Goal: Information Seeking & Learning: Learn about a topic

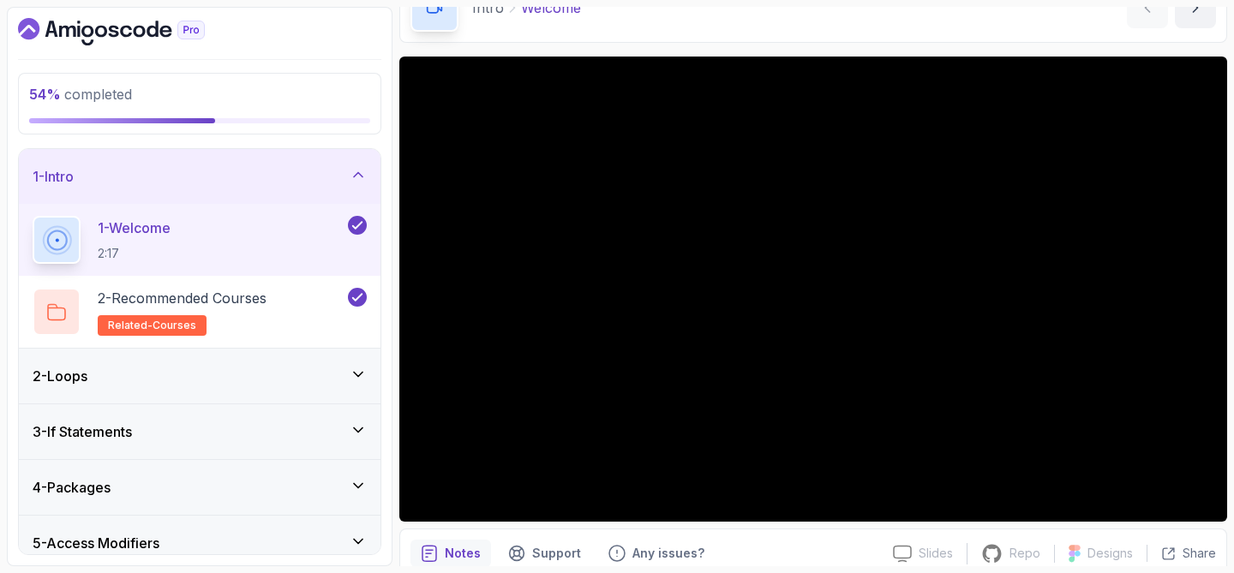
scroll to position [101, 0]
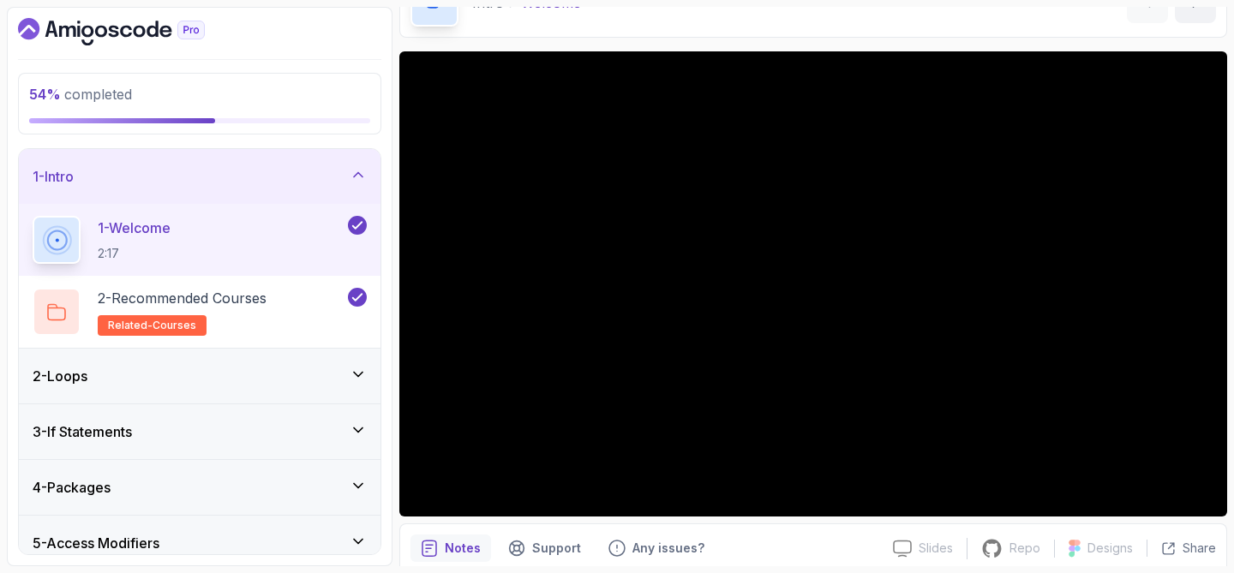
click at [331, 172] on div "1 - Intro" at bounding box center [200, 176] width 334 height 21
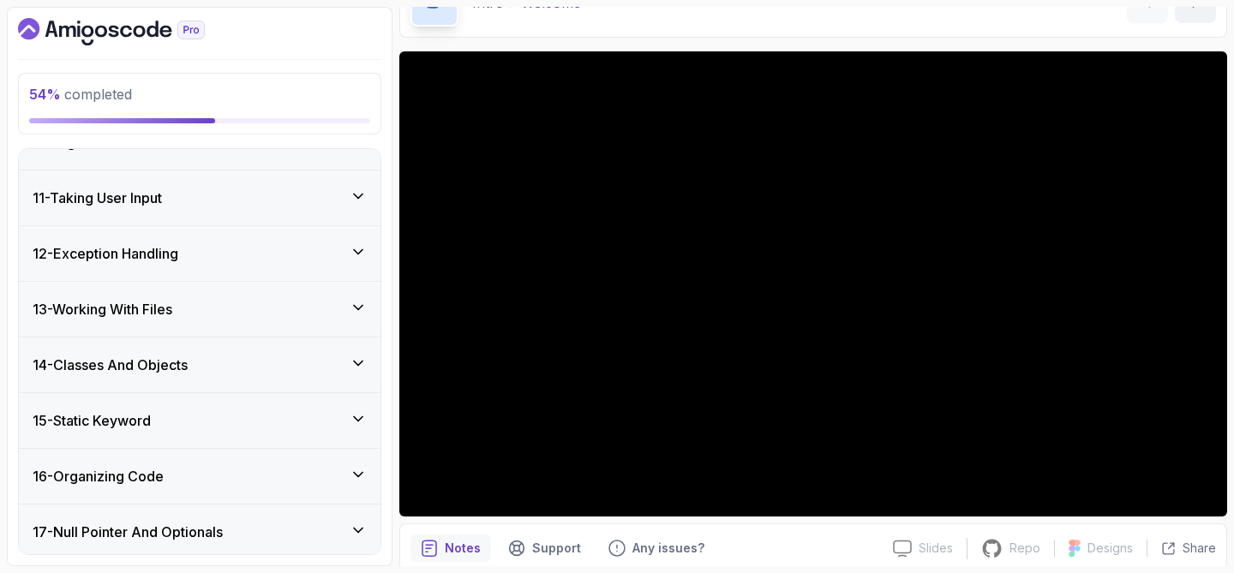
scroll to position [529, 0]
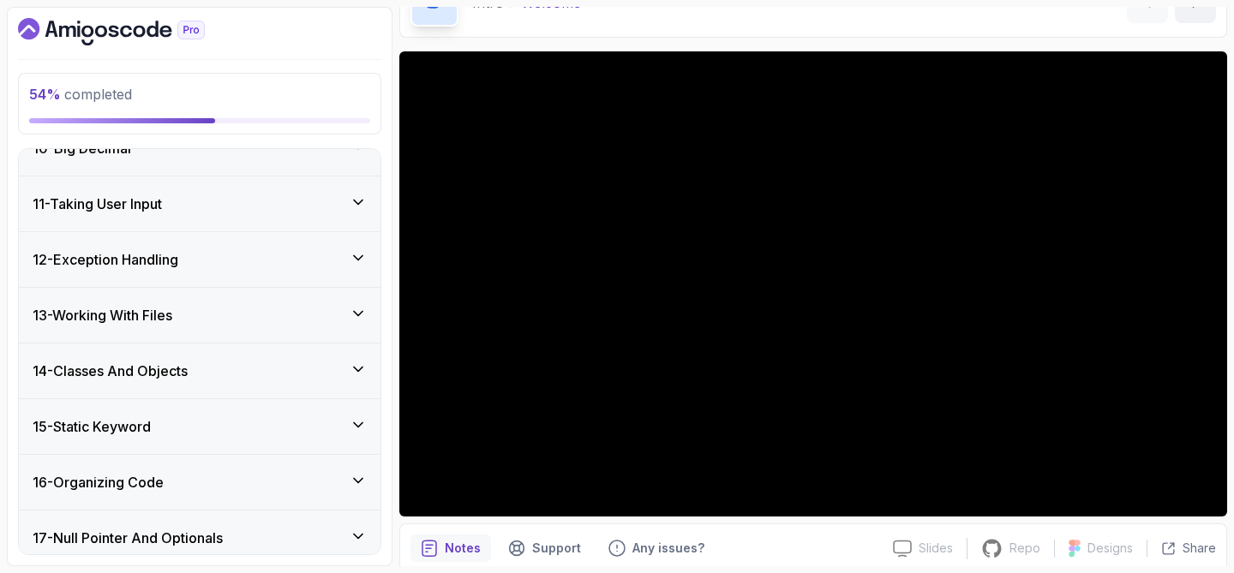
click at [216, 277] on div "12 - Exception Handling" at bounding box center [200, 259] width 362 height 55
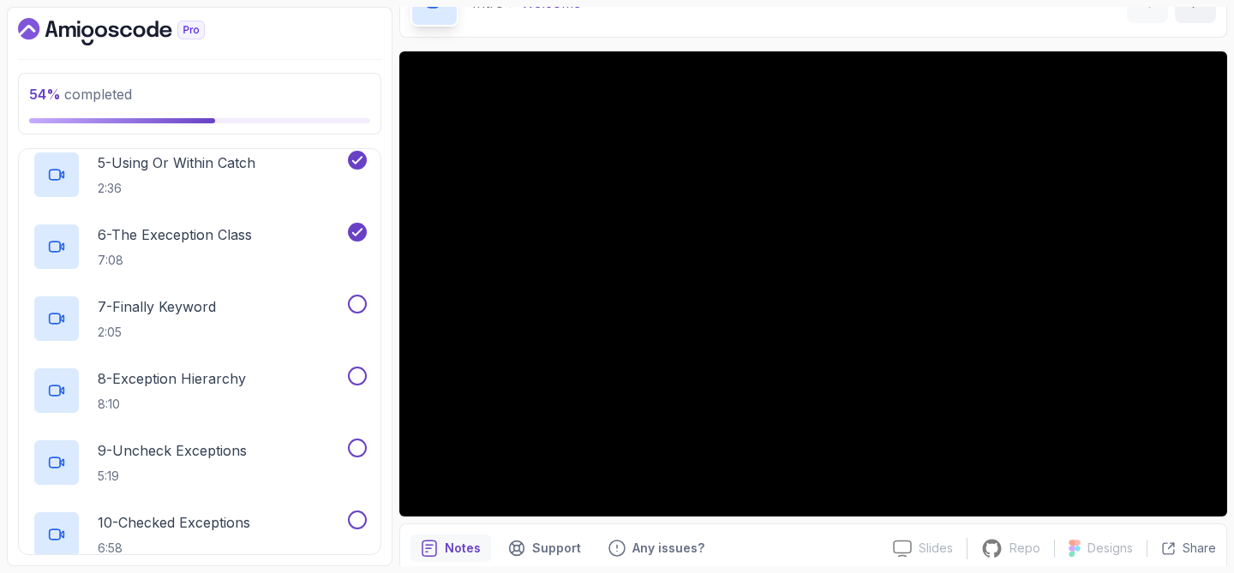
scroll to position [966, 0]
click at [232, 299] on div "7 - Finally Keyword 2:05" at bounding box center [189, 318] width 312 height 48
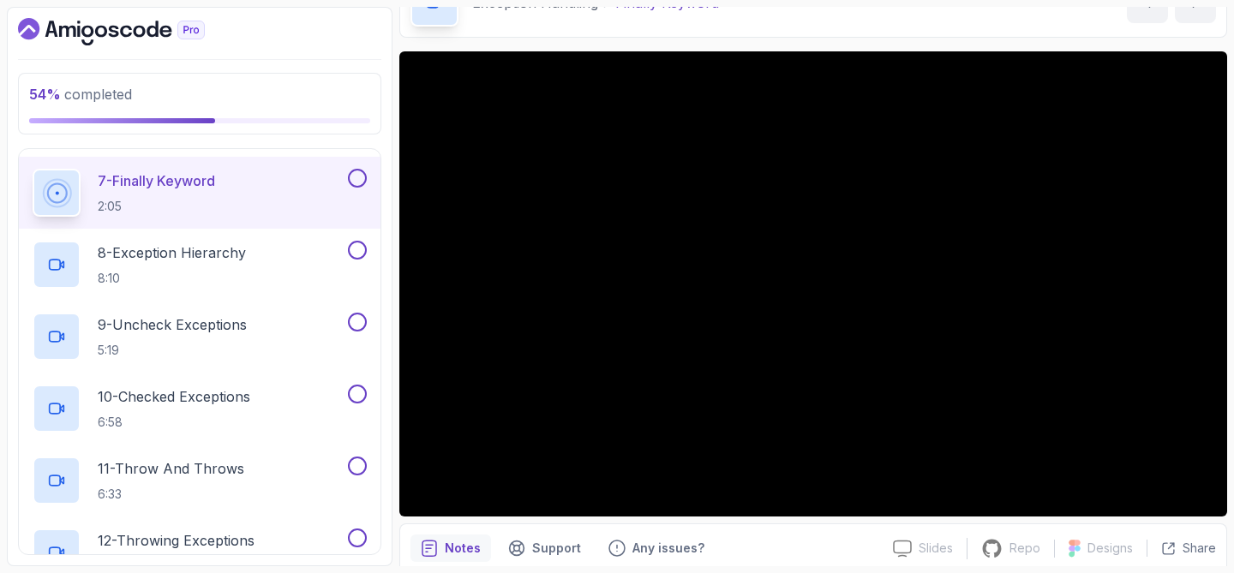
scroll to position [1100, 0]
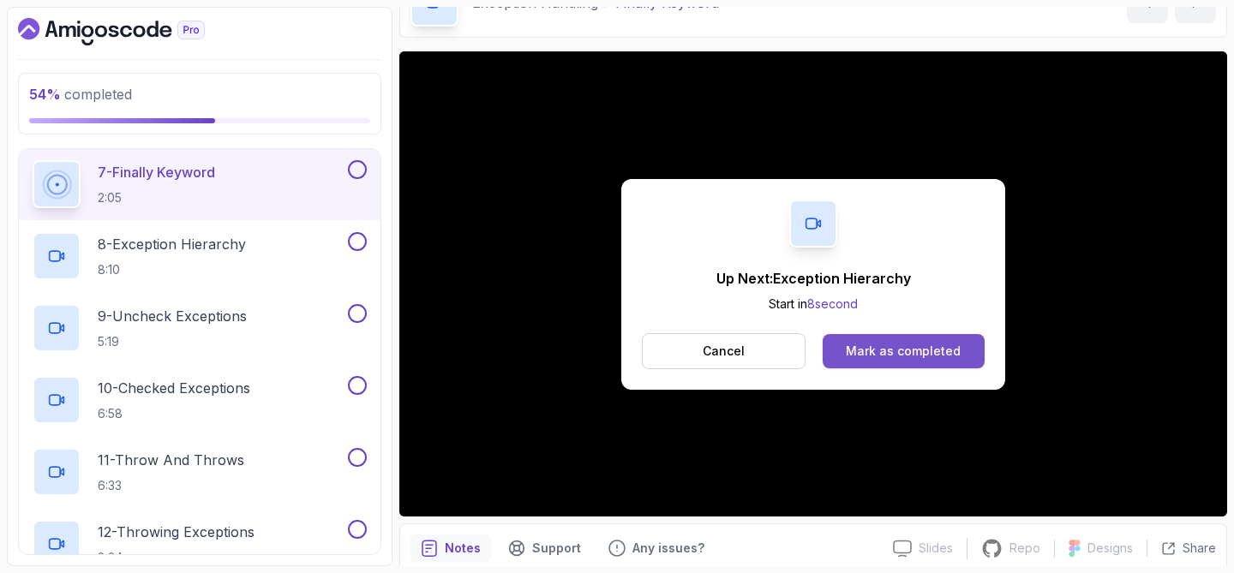
click at [890, 356] on div "Mark as completed" at bounding box center [903, 351] width 115 height 17
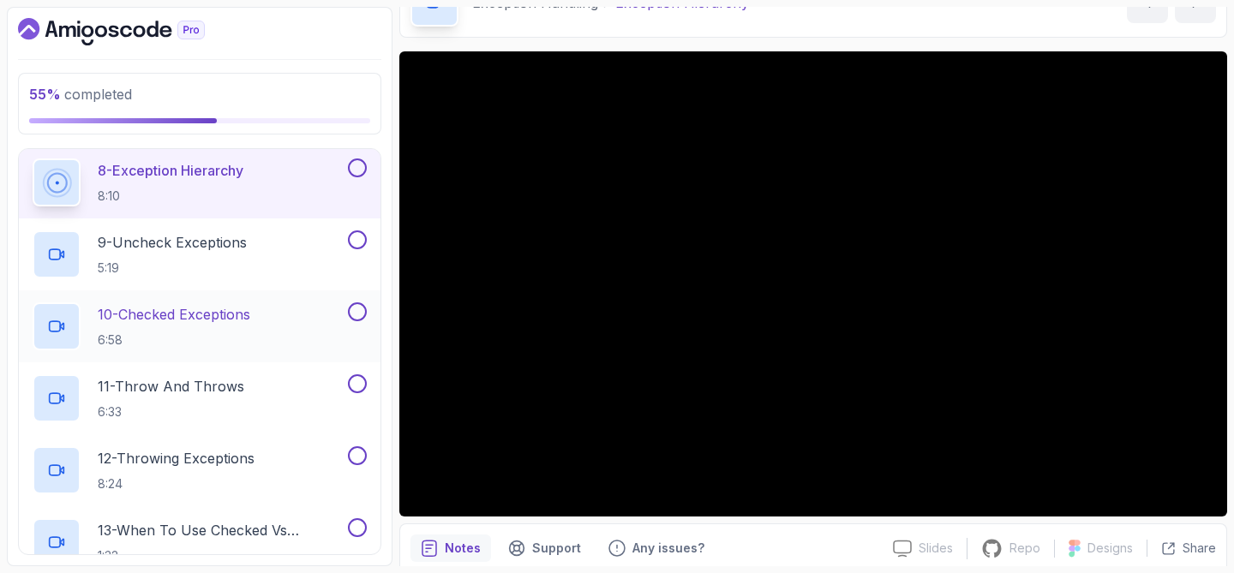
scroll to position [1175, 0]
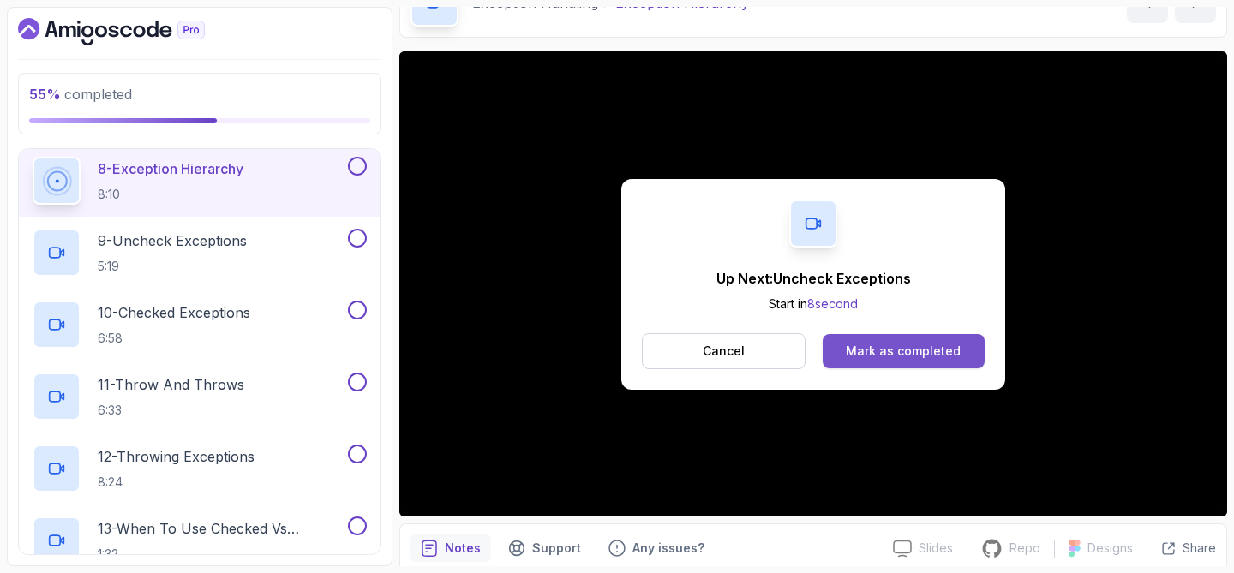
click at [845, 356] on button "Mark as completed" at bounding box center [903, 351] width 162 height 34
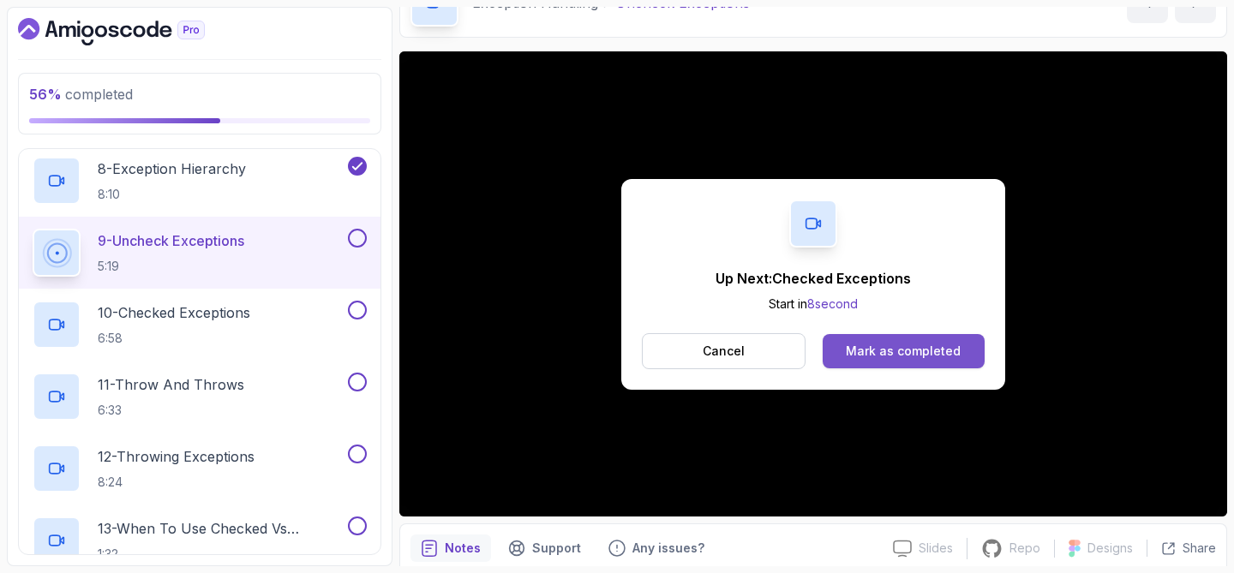
click at [870, 346] on div "Mark as completed" at bounding box center [903, 351] width 115 height 17
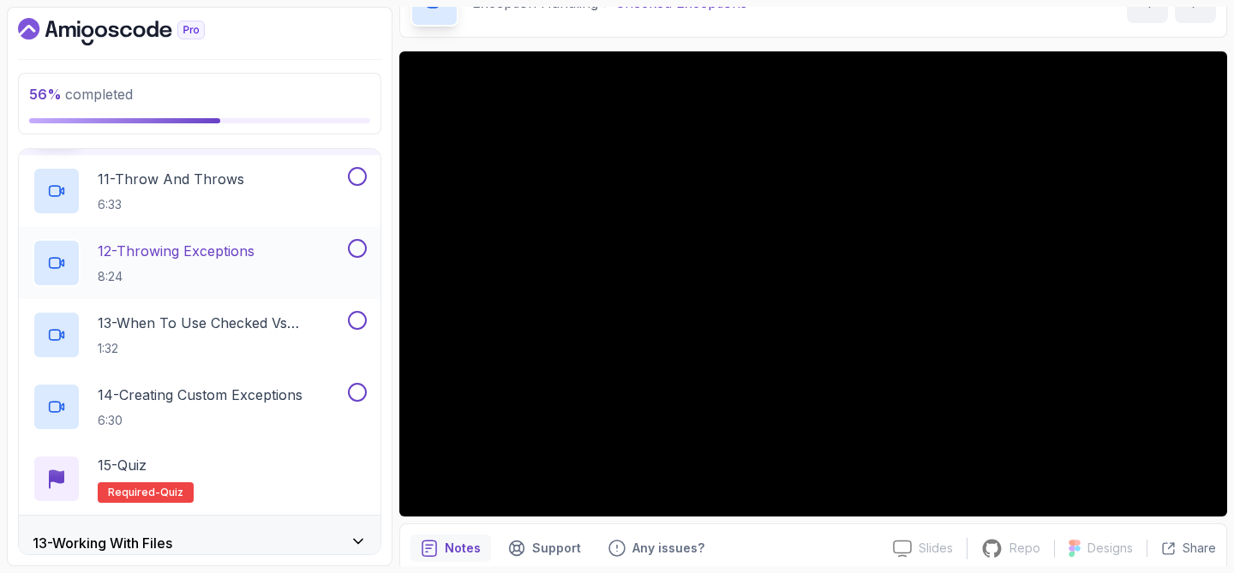
scroll to position [1388, 0]
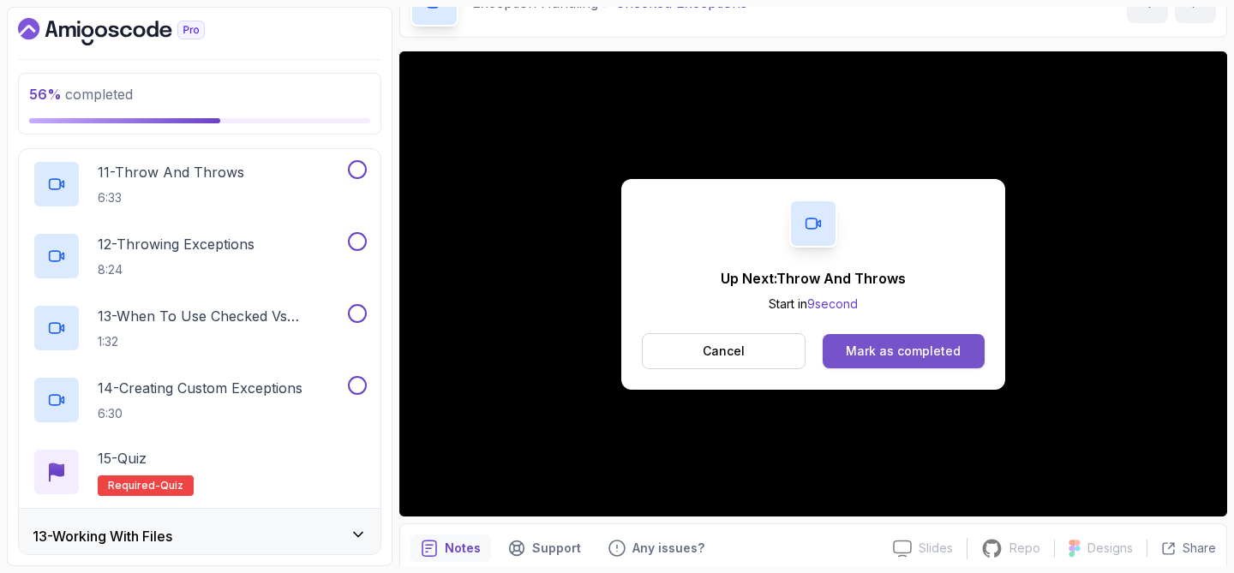
click at [914, 346] on div "Mark as completed" at bounding box center [903, 351] width 115 height 17
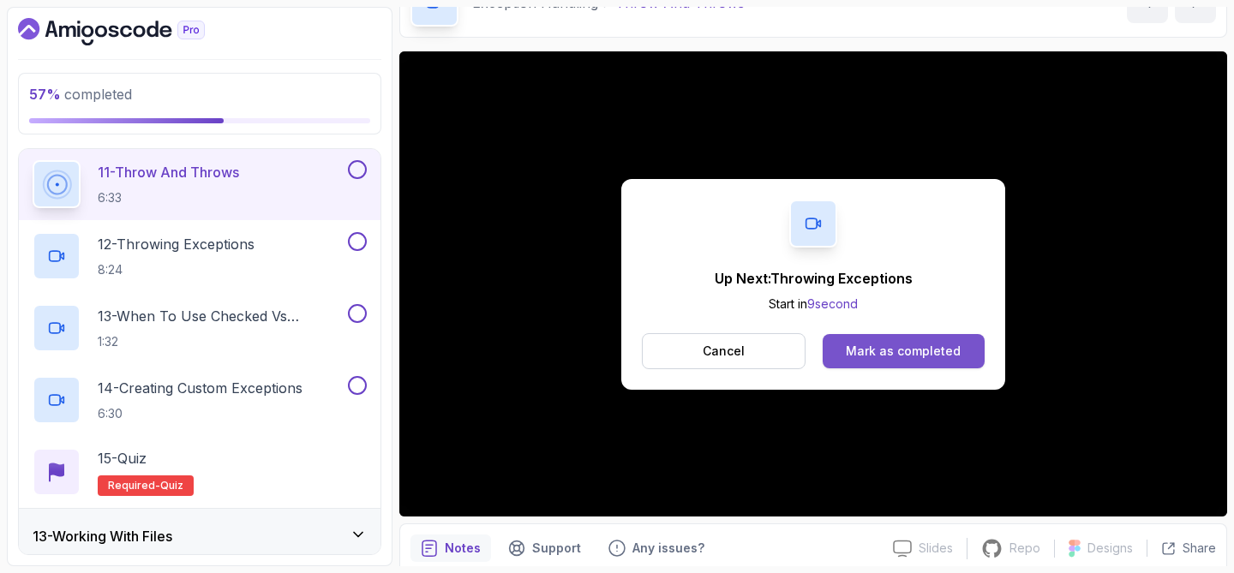
click at [950, 354] on div "Mark as completed" at bounding box center [903, 351] width 115 height 17
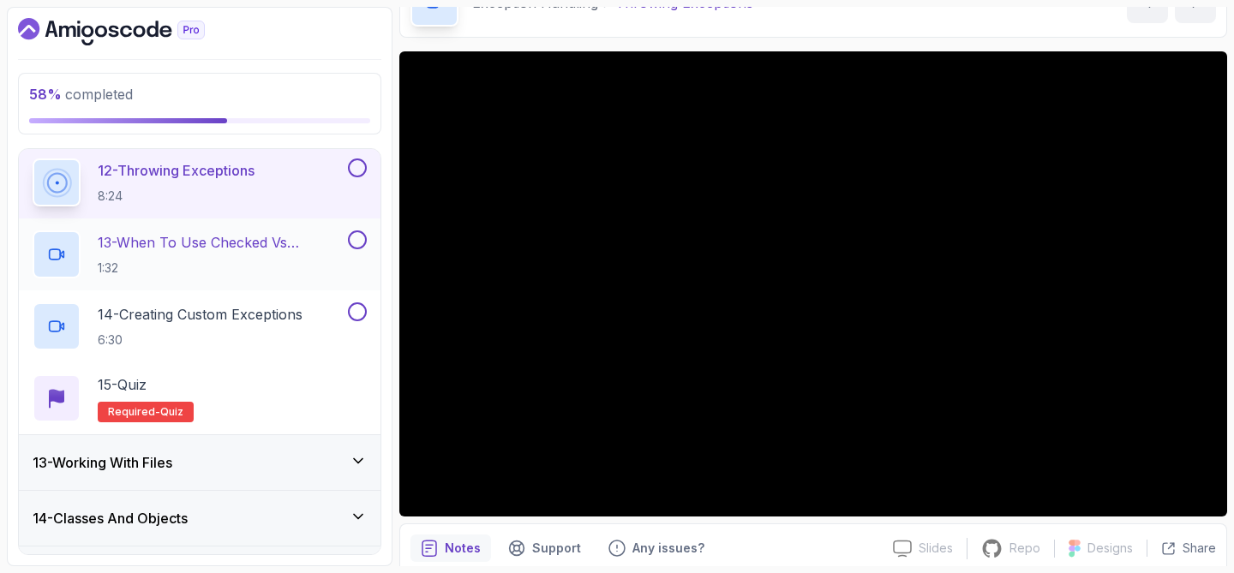
scroll to position [1466, 0]
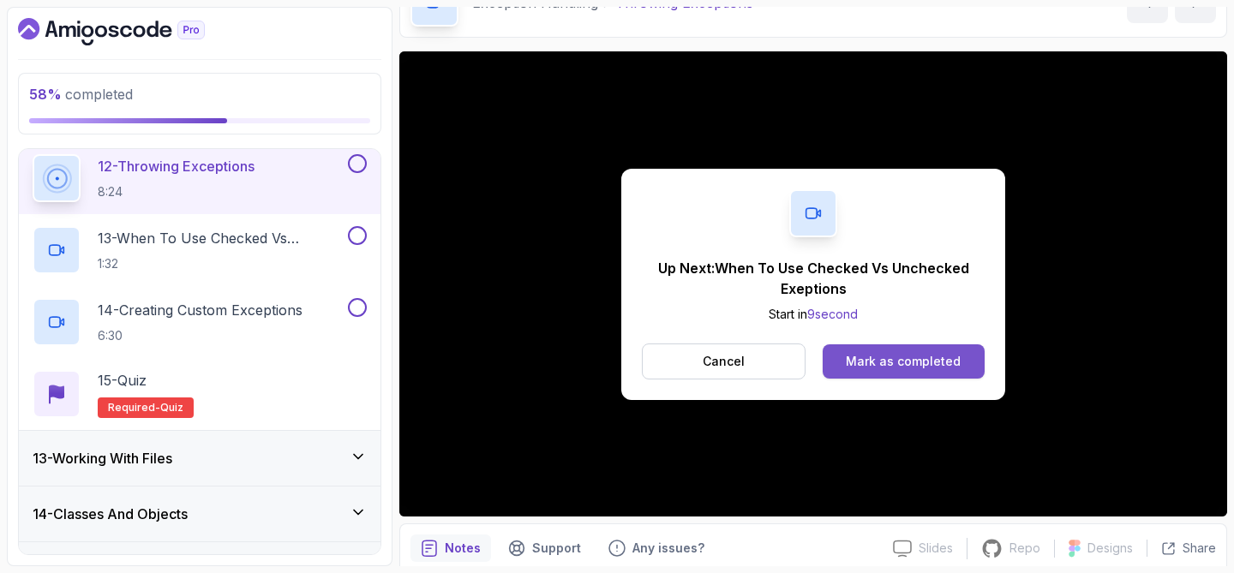
click at [892, 353] on div "Mark as completed" at bounding box center [903, 361] width 115 height 17
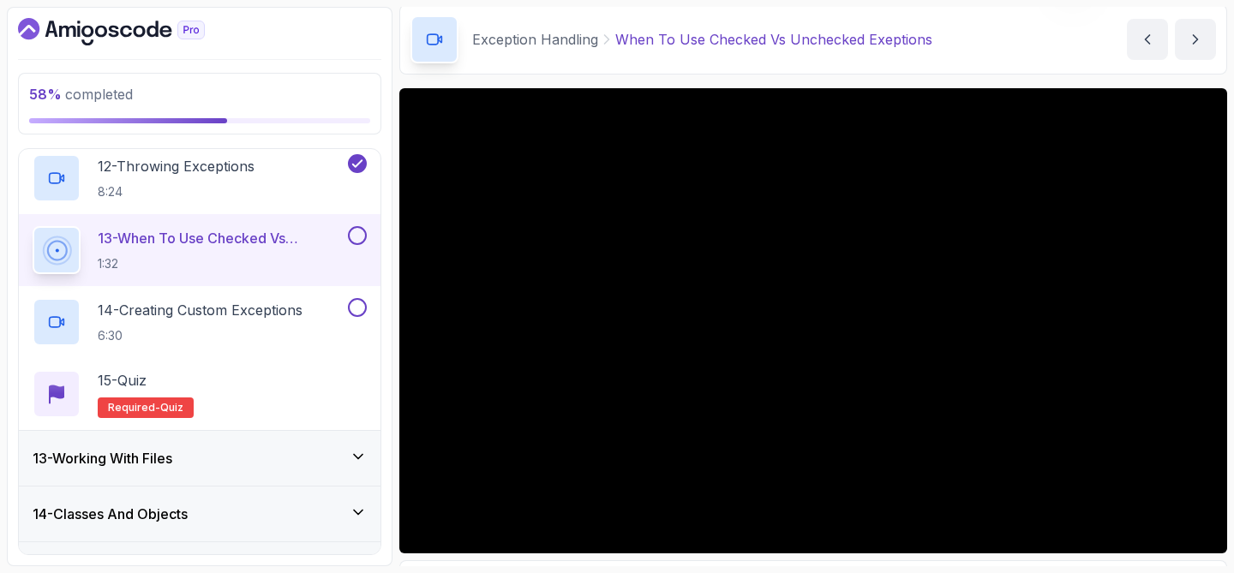
scroll to position [61, 0]
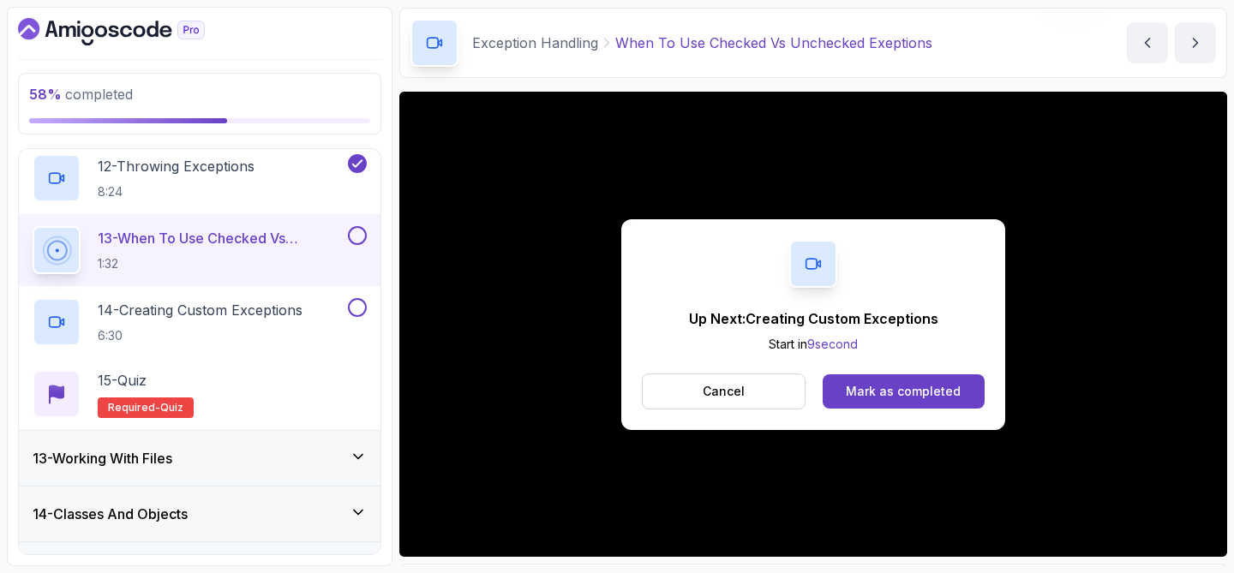
click at [905, 419] on div "Up Next: Creating Custom Exceptions Start in 9 second Cancel Mark as completed" at bounding box center [813, 324] width 384 height 211
click at [894, 396] on div "Mark as completed" at bounding box center [903, 391] width 115 height 17
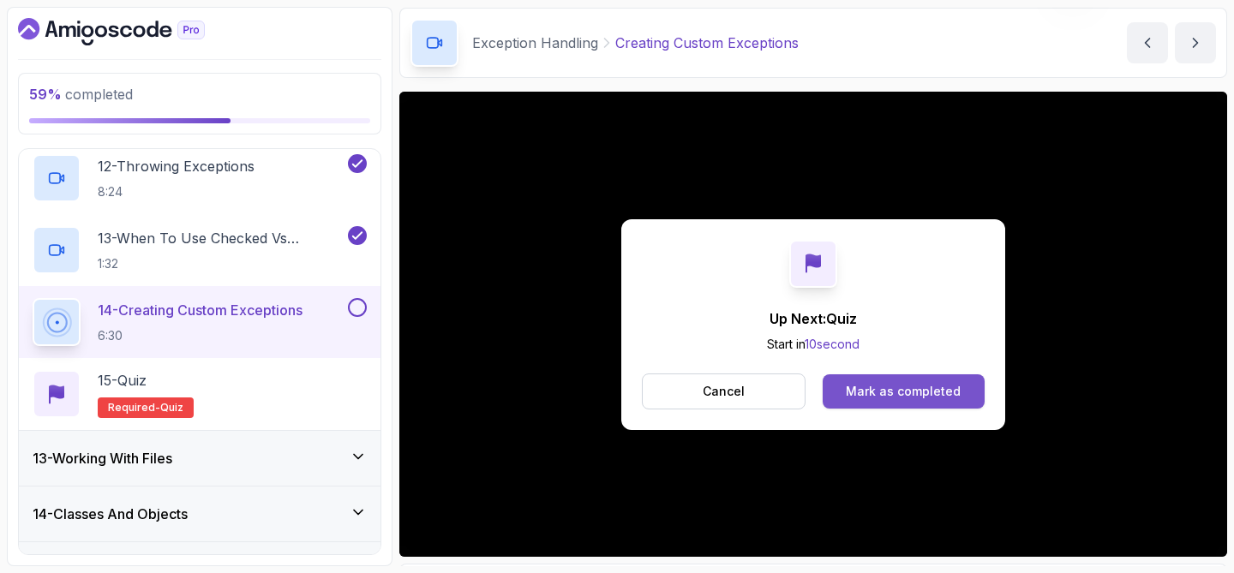
click at [876, 385] on div "Mark as completed" at bounding box center [903, 391] width 115 height 17
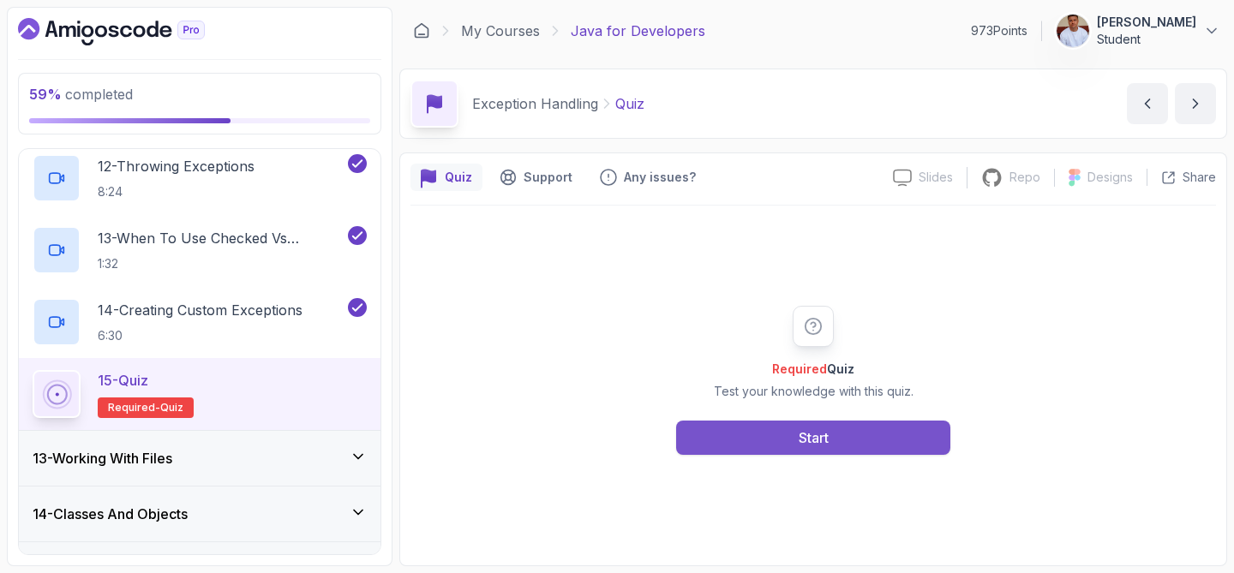
click at [734, 427] on button "Start" at bounding box center [813, 438] width 274 height 34
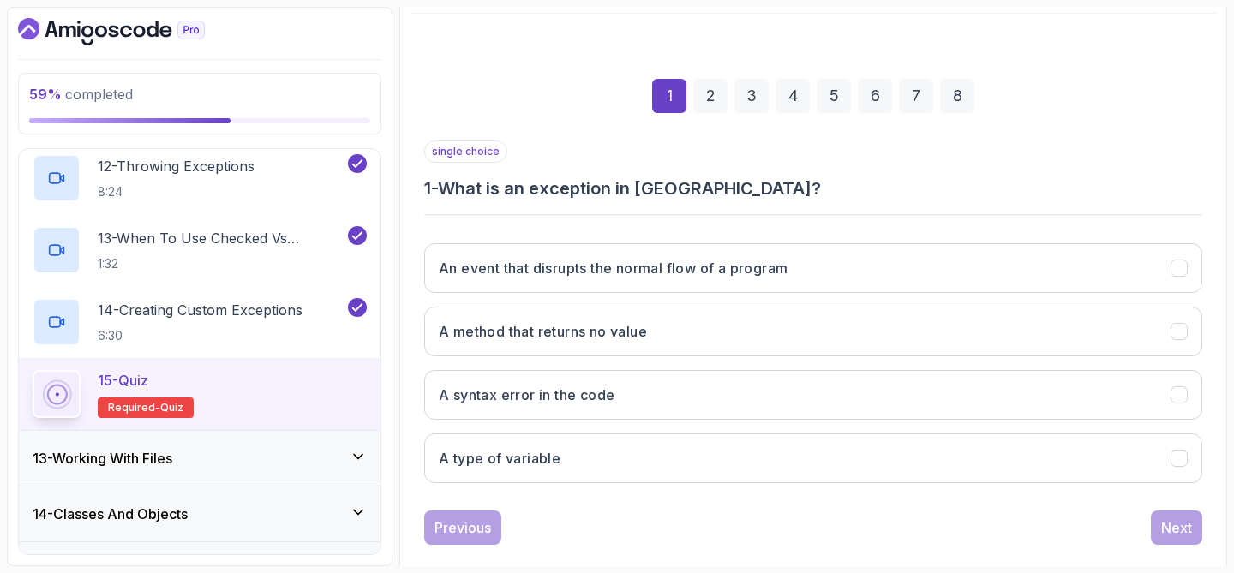
scroll to position [219, 0]
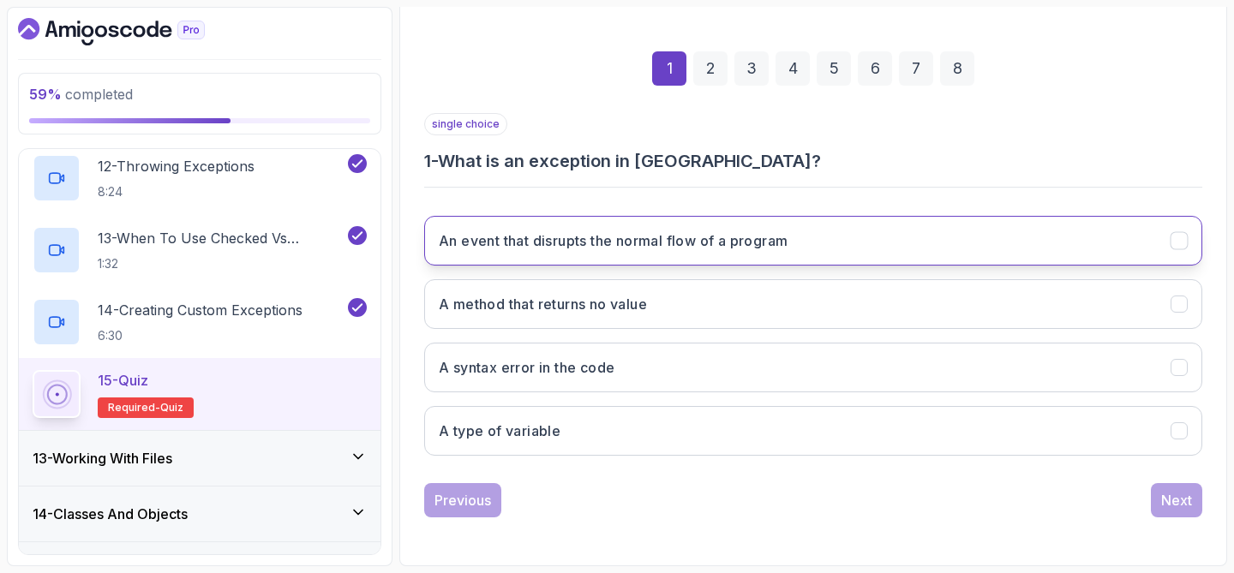
click at [728, 252] on button "An event that disrupts the normal flow of a program" at bounding box center [813, 241] width 778 height 50
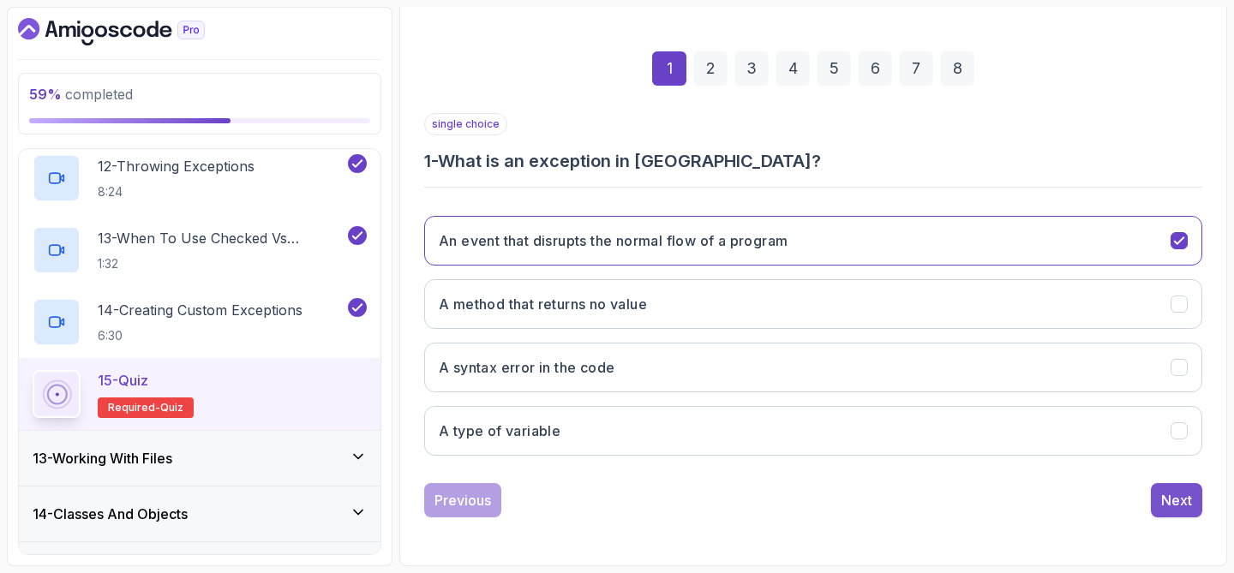
click at [1175, 493] on div "Next" at bounding box center [1176, 500] width 31 height 21
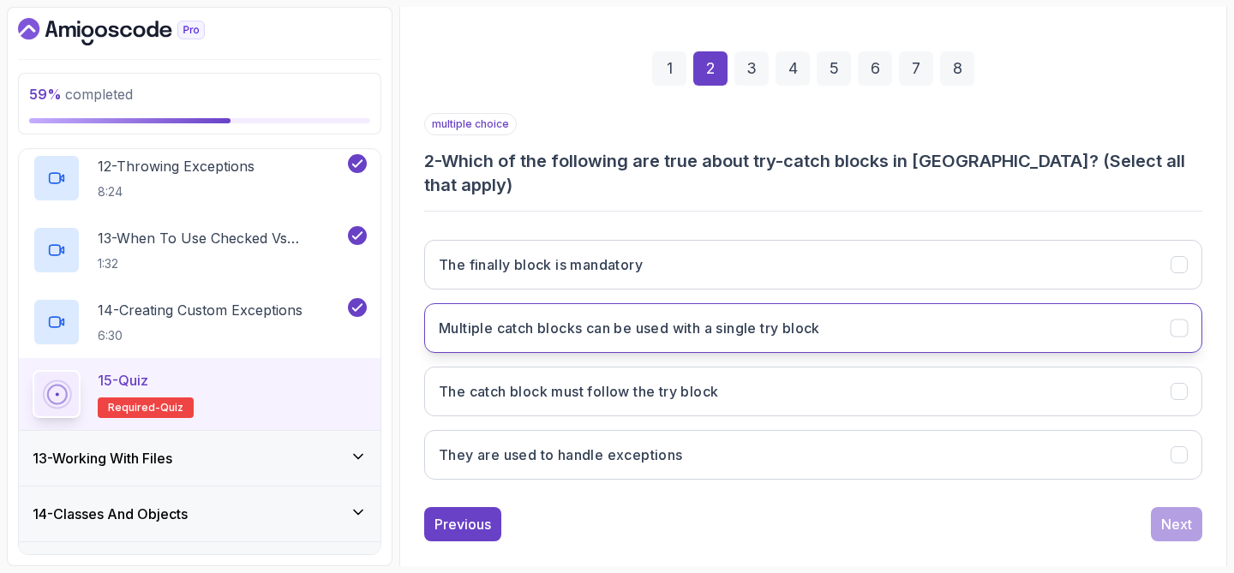
click at [1010, 318] on button "Multiple catch blocks can be used with a single try block" at bounding box center [813, 328] width 778 height 50
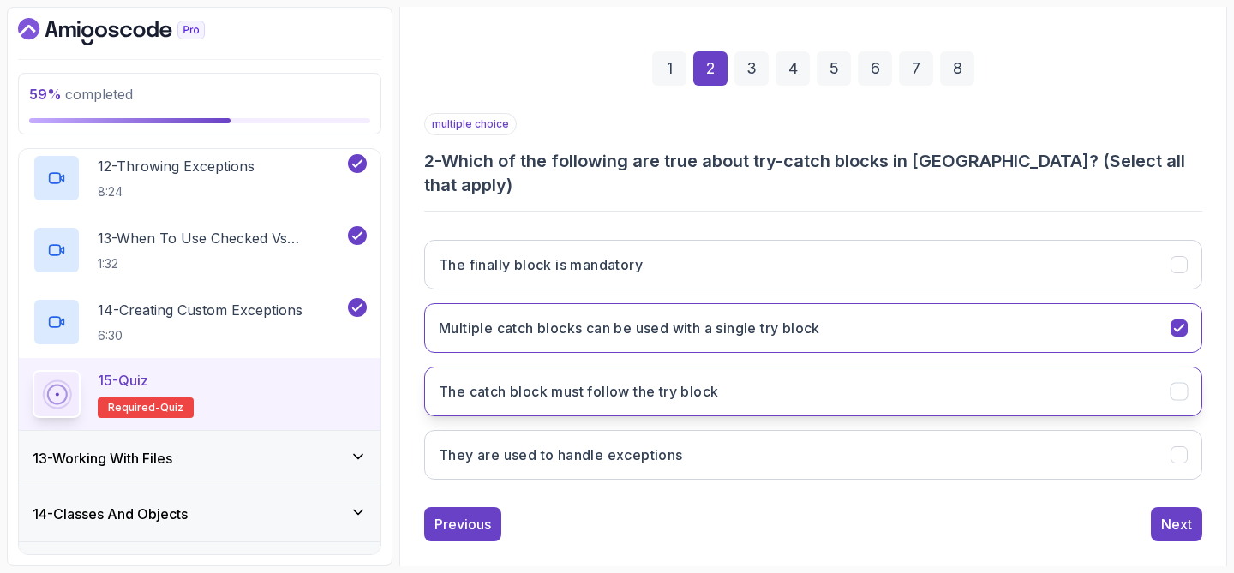
click at [993, 367] on button "The catch block must follow the try block" at bounding box center [813, 392] width 778 height 50
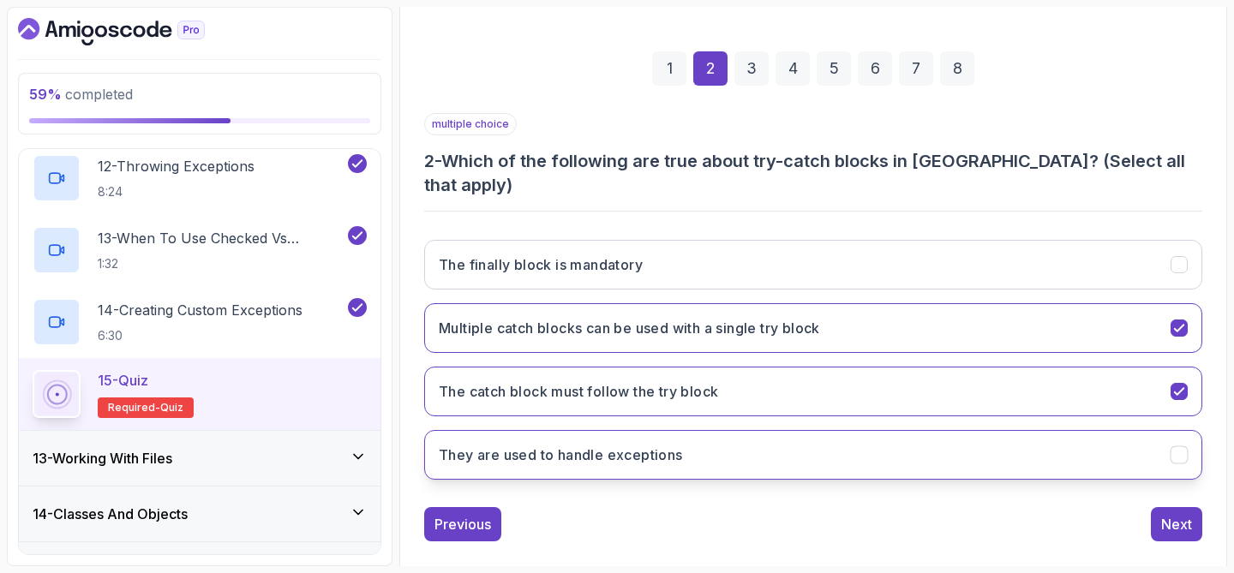
click at [927, 430] on button "They are used to handle exceptions" at bounding box center [813, 455] width 778 height 50
click at [1168, 514] on div "Next" at bounding box center [1176, 524] width 31 height 21
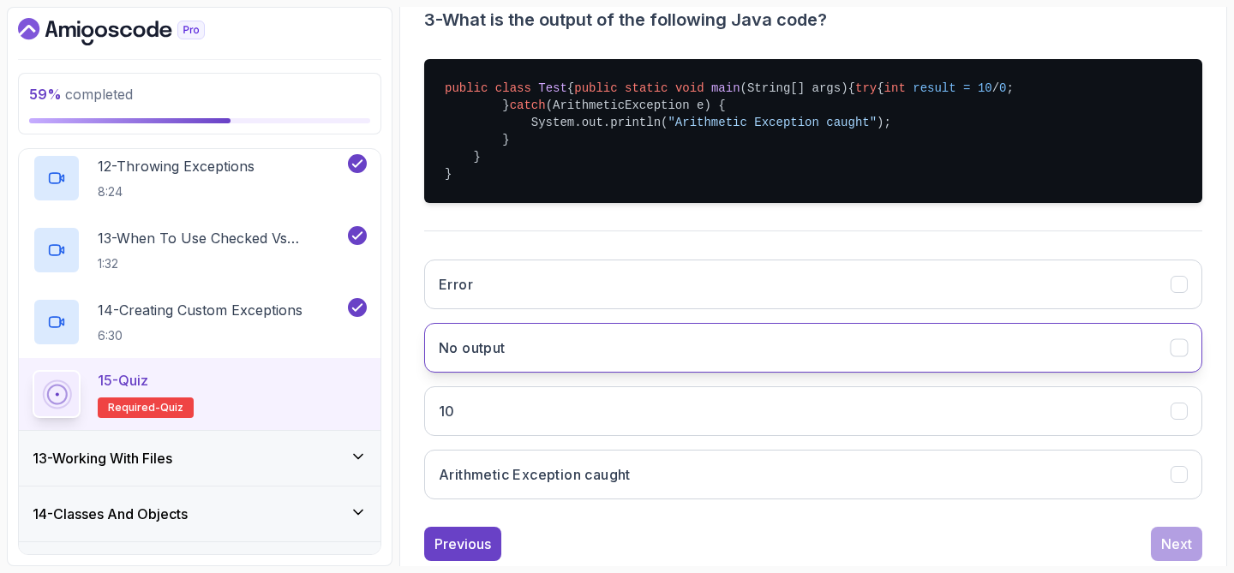
scroll to position [375, 0]
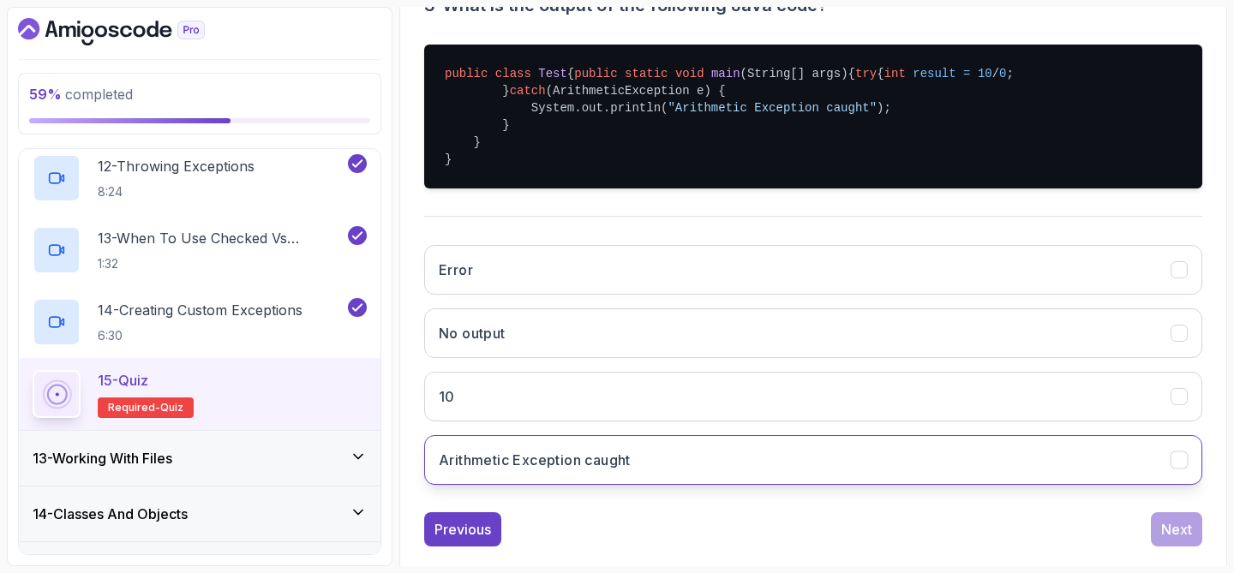
click at [826, 485] on button "Arithmetic Exception caught" at bounding box center [813, 460] width 778 height 50
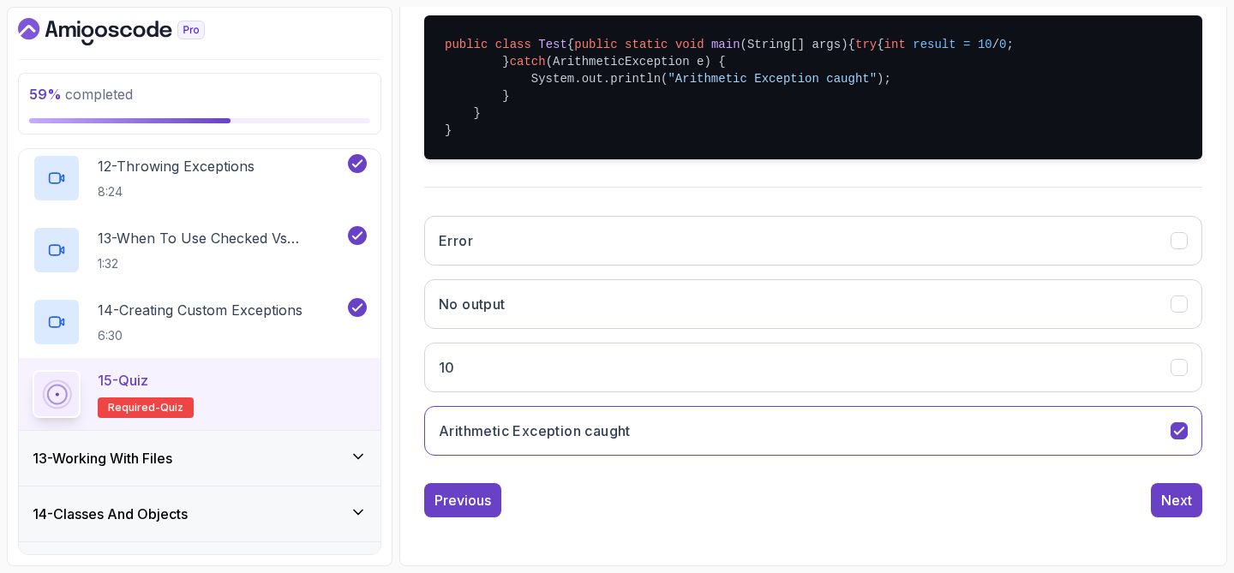
scroll to position [425, 0]
click at [1193, 517] on button "Next" at bounding box center [1176, 500] width 51 height 34
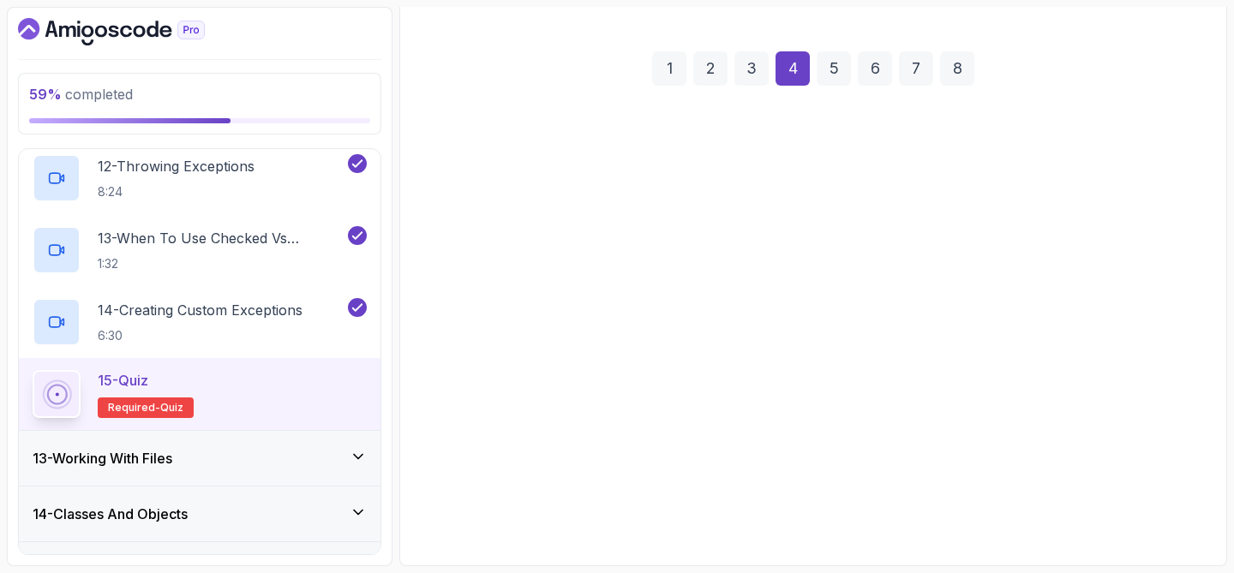
scroll to position [219, 0]
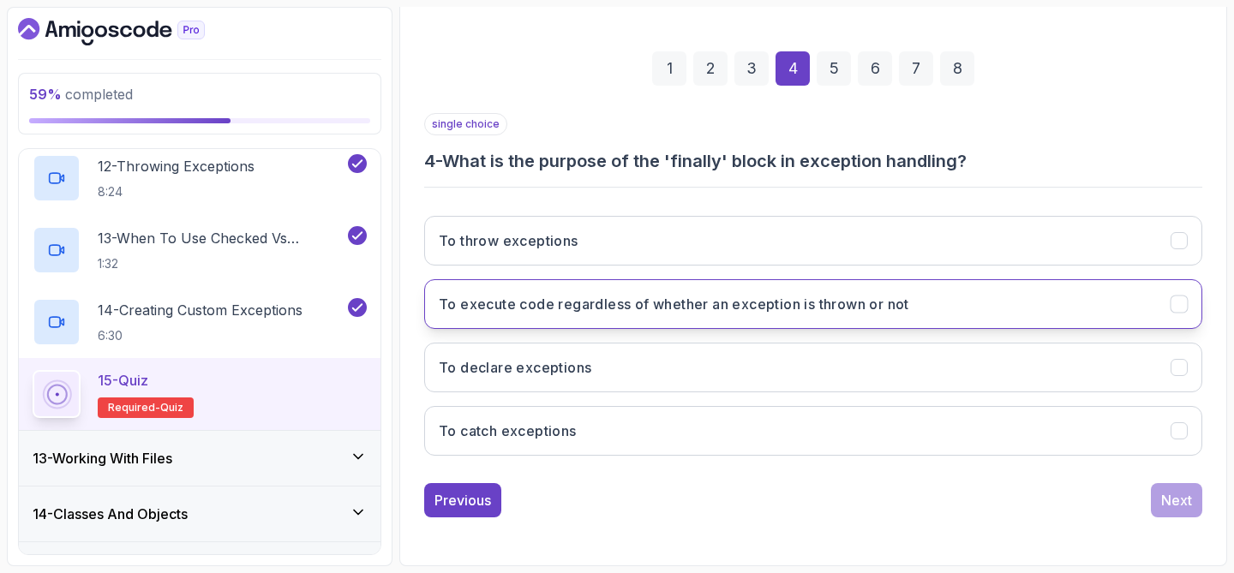
click at [860, 308] on h3 "To execute code regardless of whether an exception is thrown or not" at bounding box center [674, 304] width 470 height 21
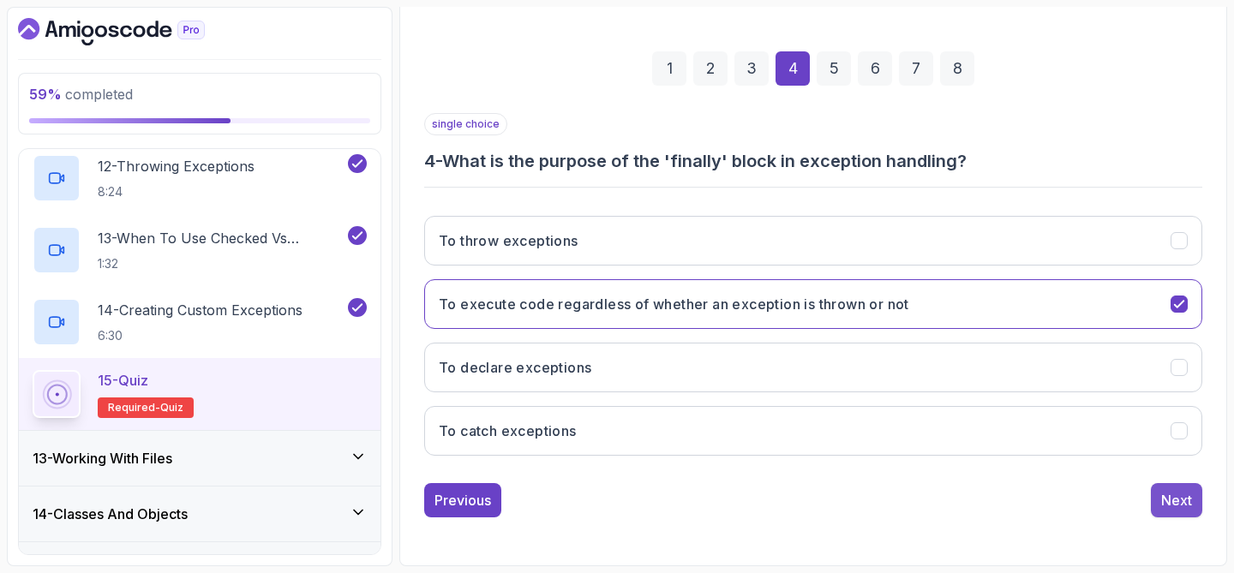
click at [1172, 508] on div "Next" at bounding box center [1176, 500] width 31 height 21
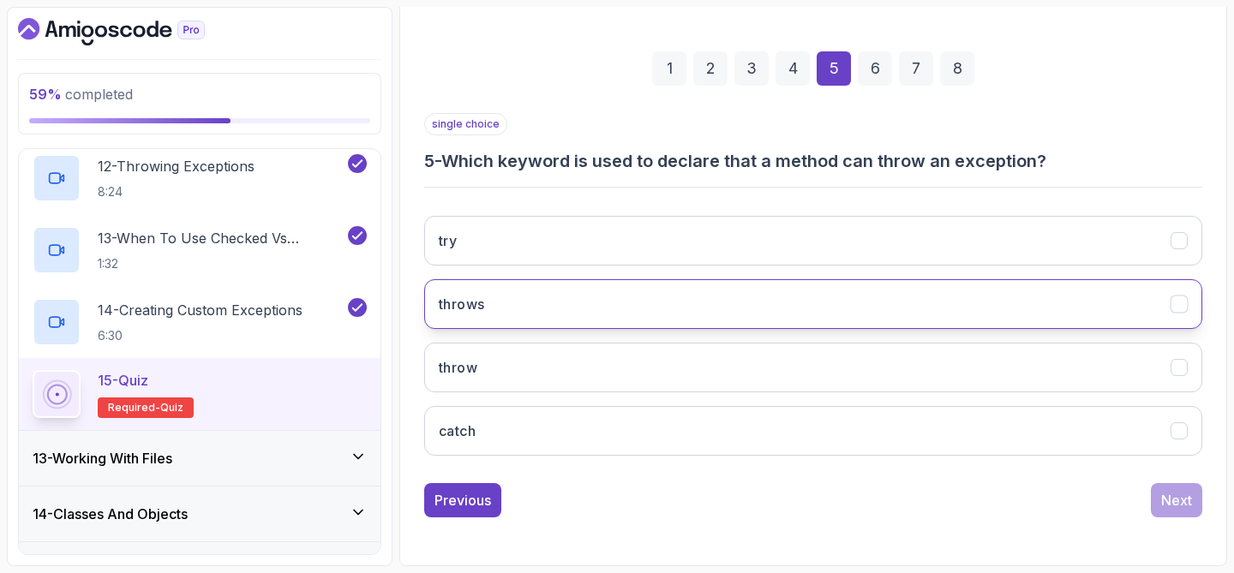
click at [776, 298] on button "throws" at bounding box center [813, 304] width 778 height 50
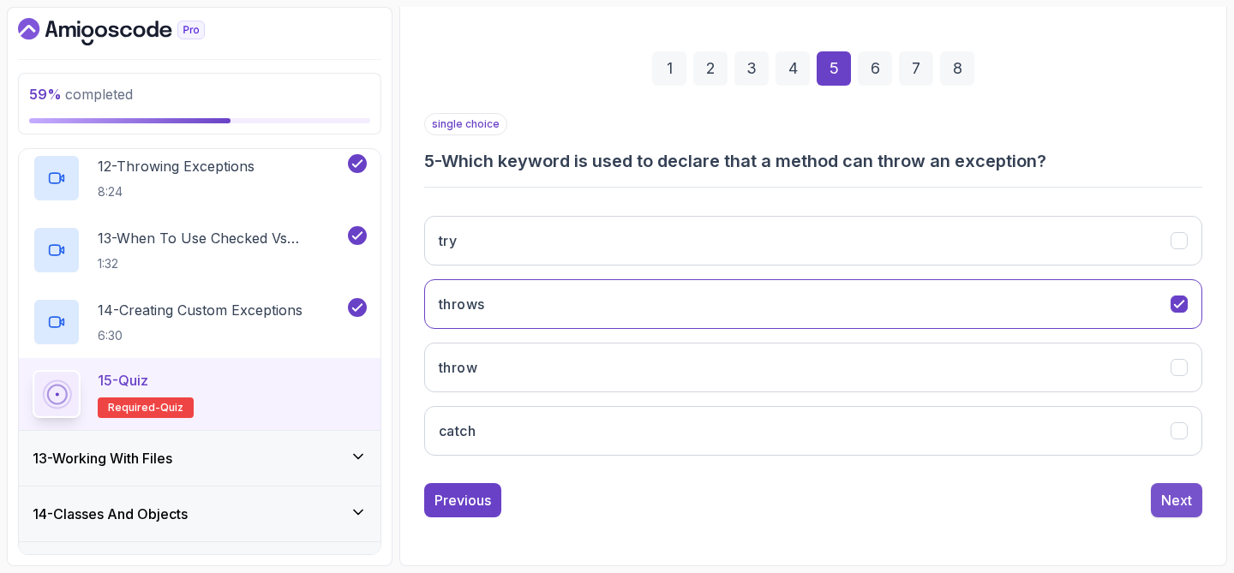
click at [1178, 511] on button "Next" at bounding box center [1176, 500] width 51 height 34
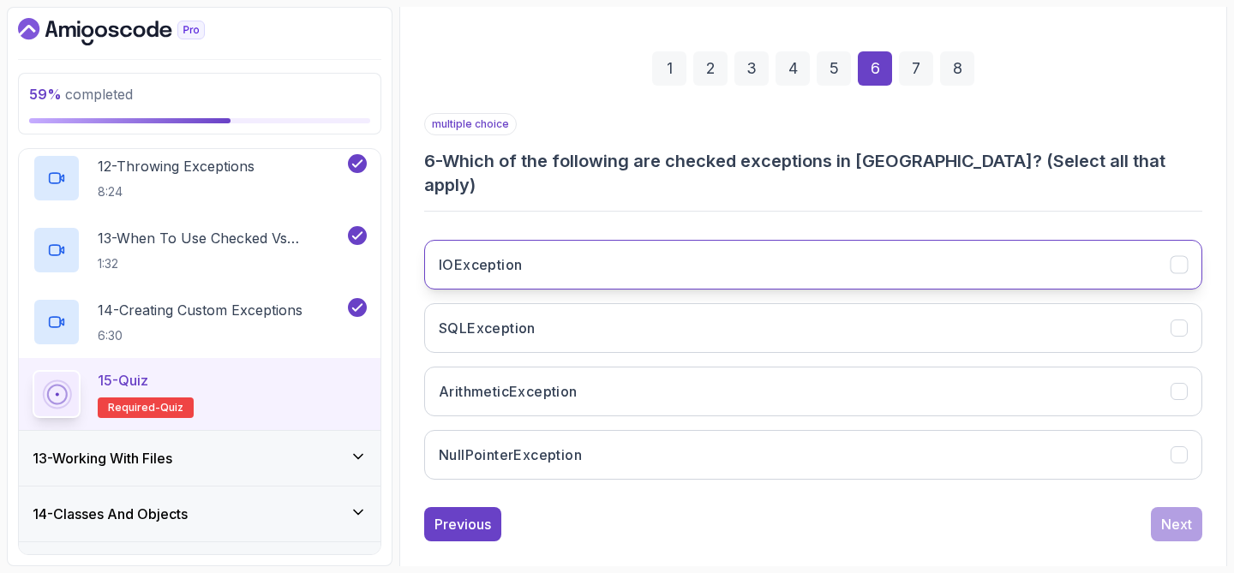
click at [759, 240] on button "IOException" at bounding box center [813, 265] width 778 height 50
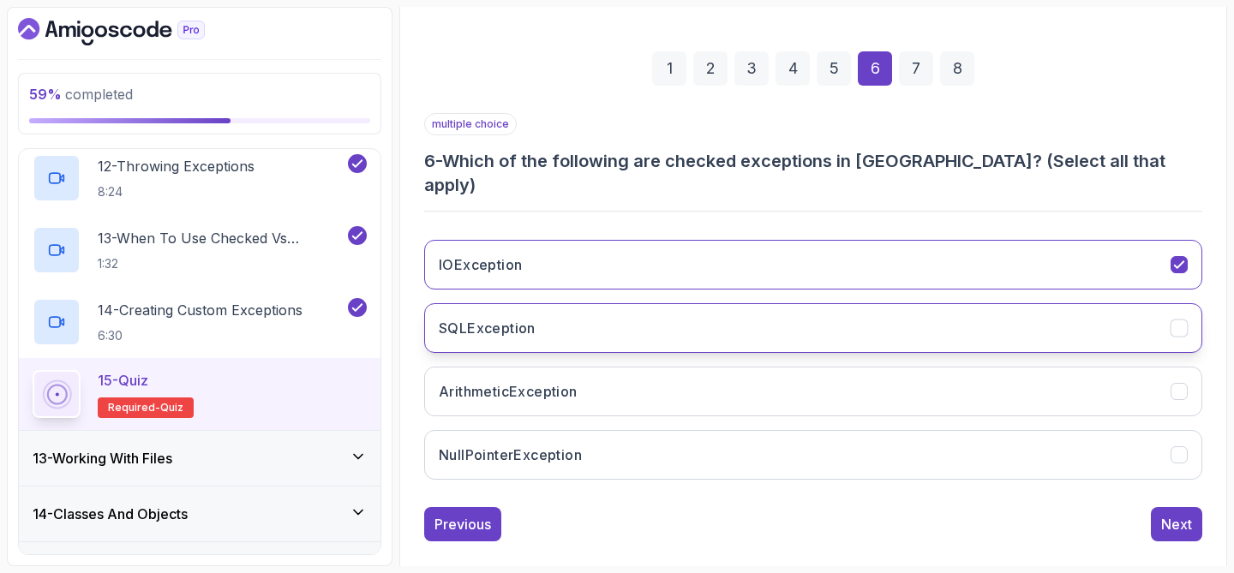
click at [751, 303] on button "SQLException" at bounding box center [813, 328] width 778 height 50
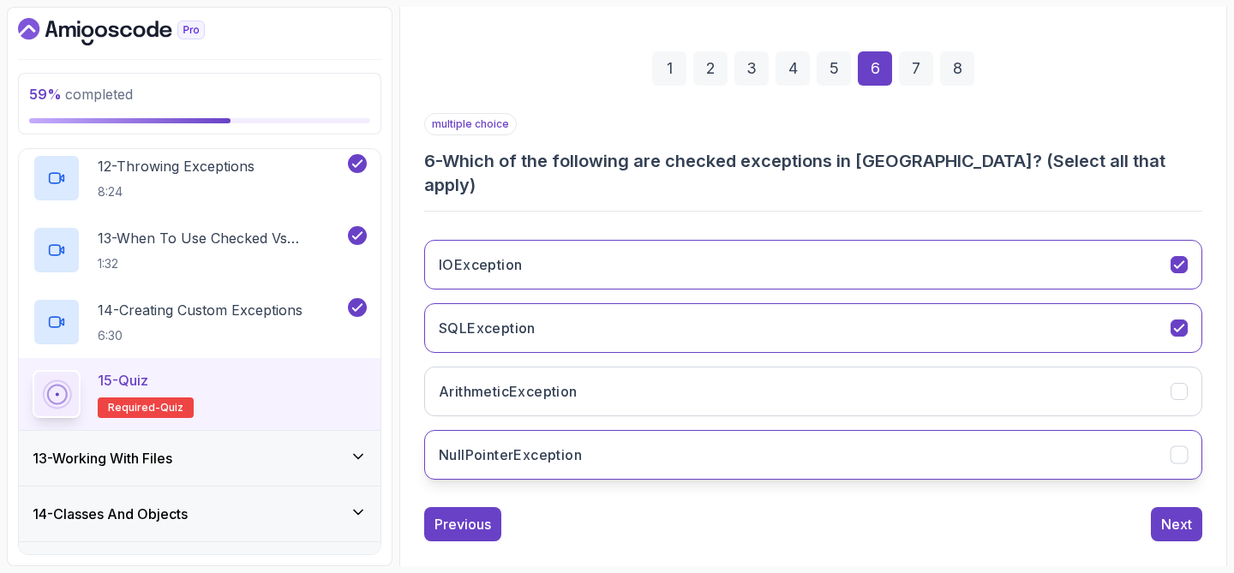
click at [791, 434] on button "NullPointerException" at bounding box center [813, 455] width 778 height 50
click at [1164, 514] on div "Next" at bounding box center [1176, 524] width 31 height 21
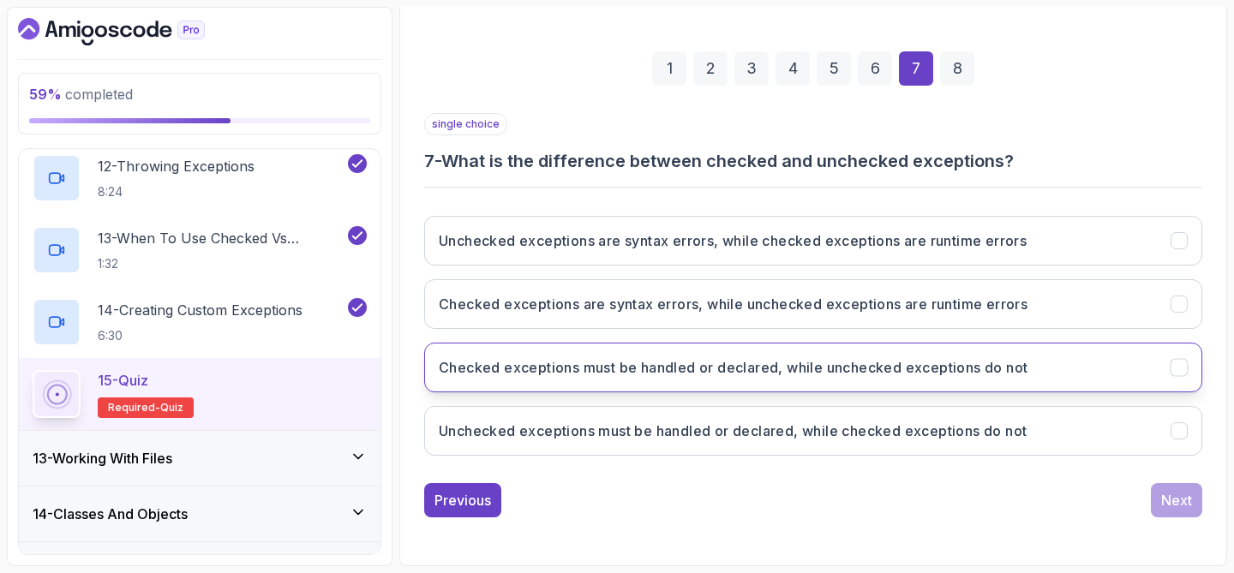
click at [859, 368] on h3 "Checked exceptions must be handled or declared, while unchecked exceptions do n…" at bounding box center [733, 367] width 589 height 21
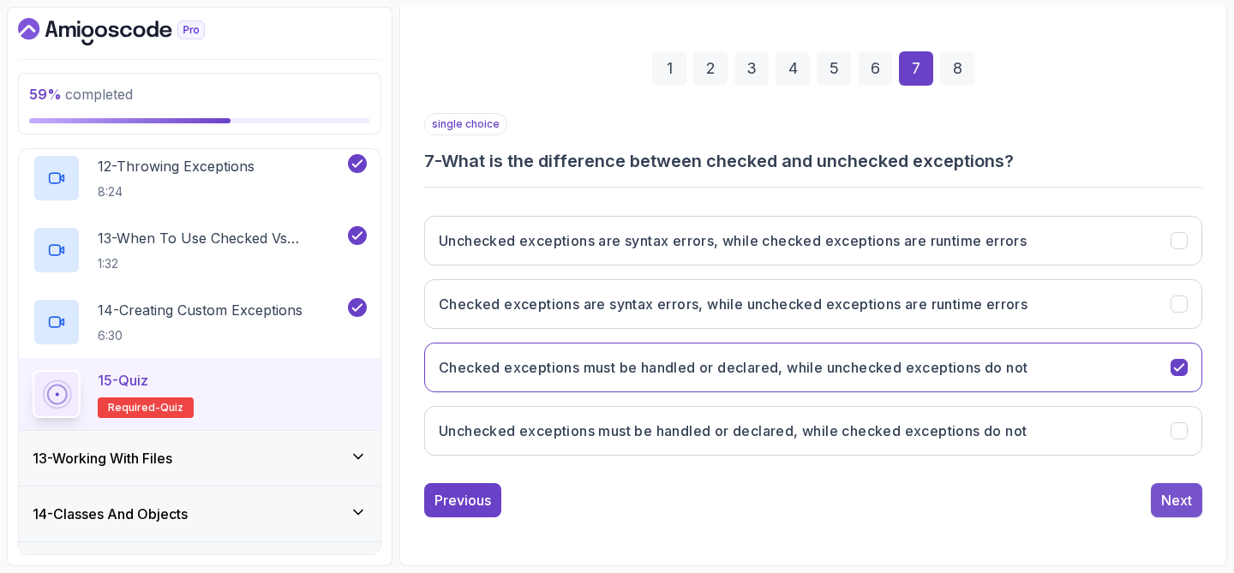
click at [1190, 494] on div "Next" at bounding box center [1176, 500] width 31 height 21
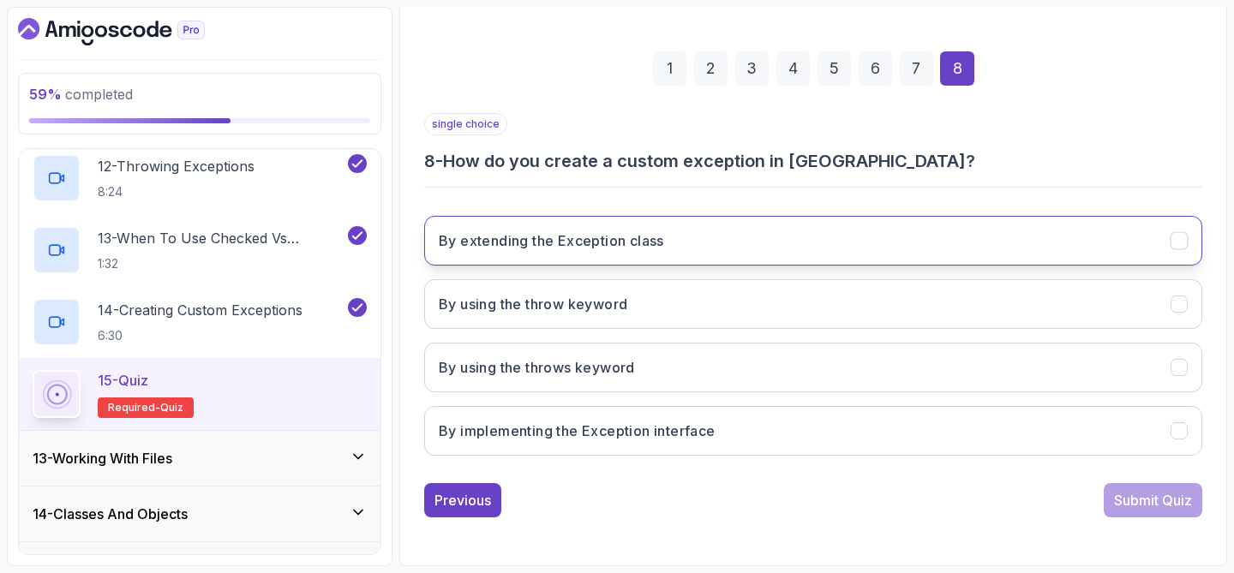
click at [815, 251] on button "By extending the Exception class" at bounding box center [813, 241] width 778 height 50
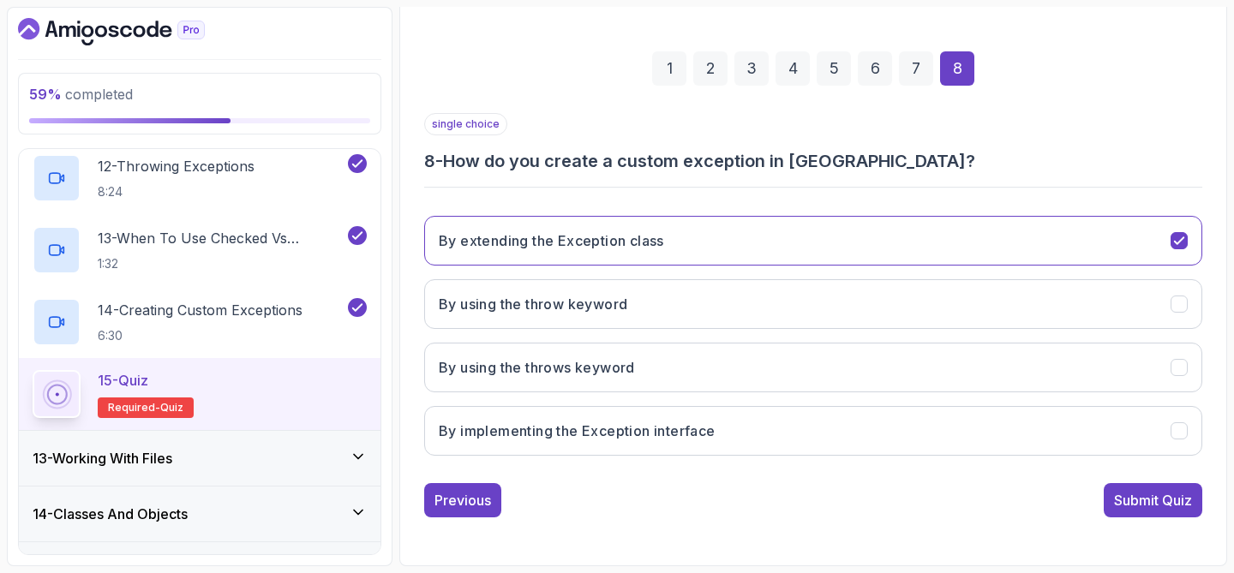
click at [1121, 499] on div "Submit Quiz" at bounding box center [1153, 500] width 78 height 21
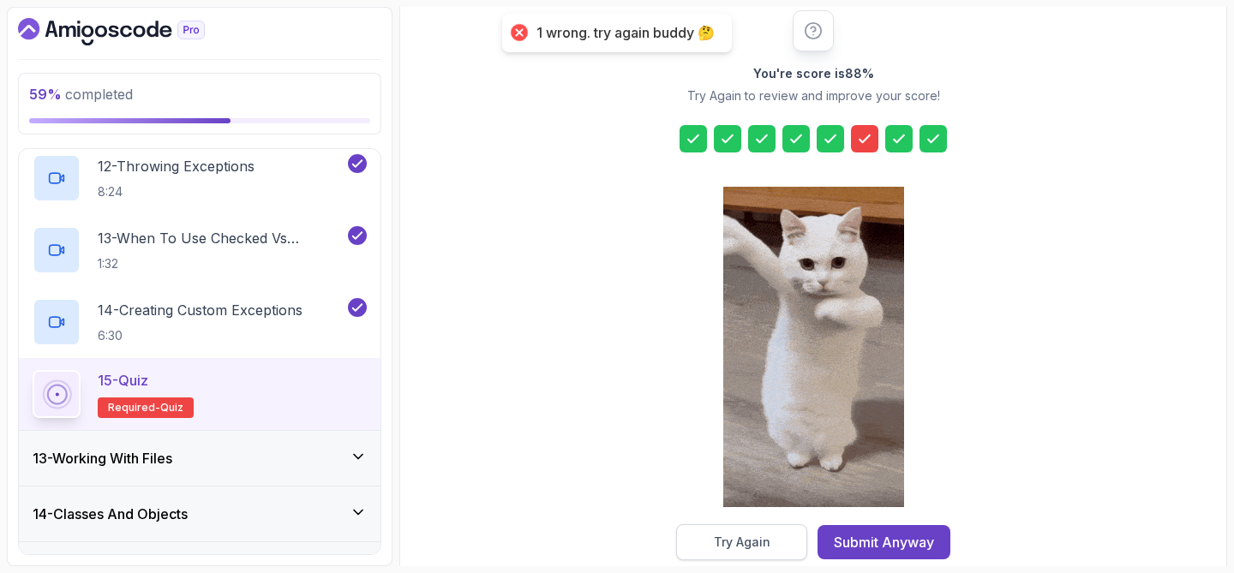
click at [775, 539] on button "Try Again" at bounding box center [741, 542] width 131 height 36
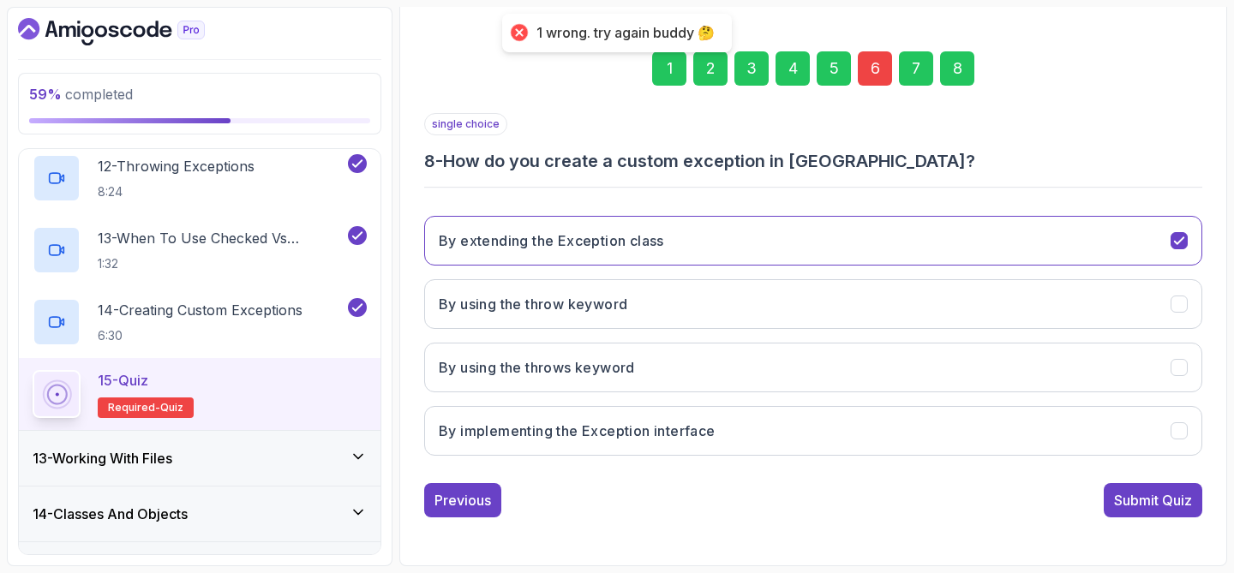
click at [872, 71] on div "6" at bounding box center [875, 68] width 34 height 34
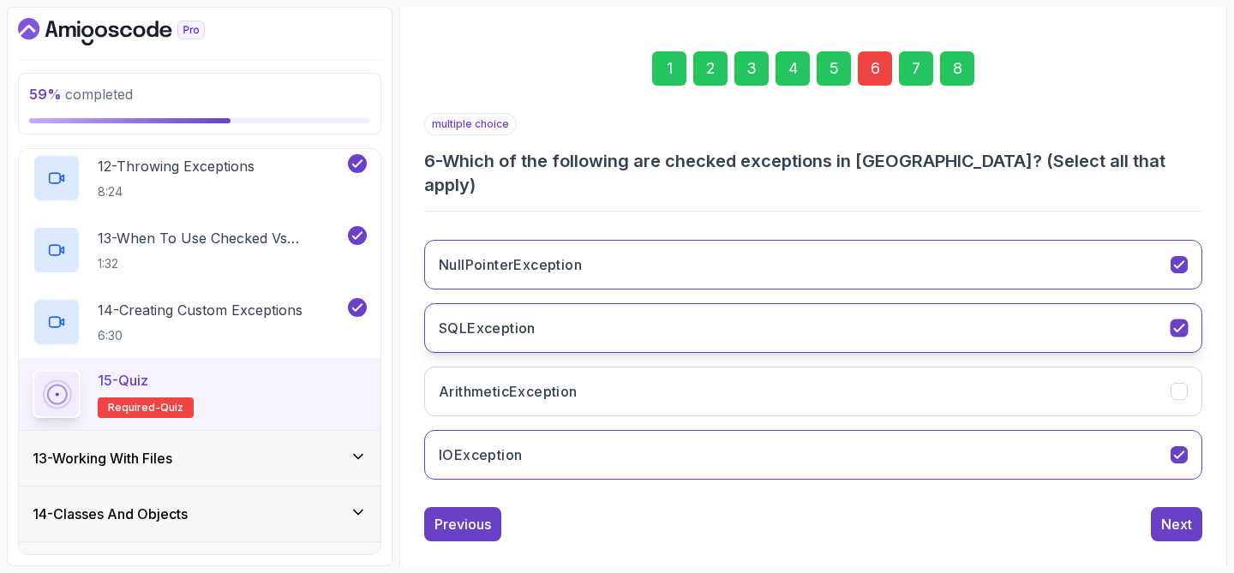
click at [738, 303] on button "SQLException" at bounding box center [813, 328] width 778 height 50
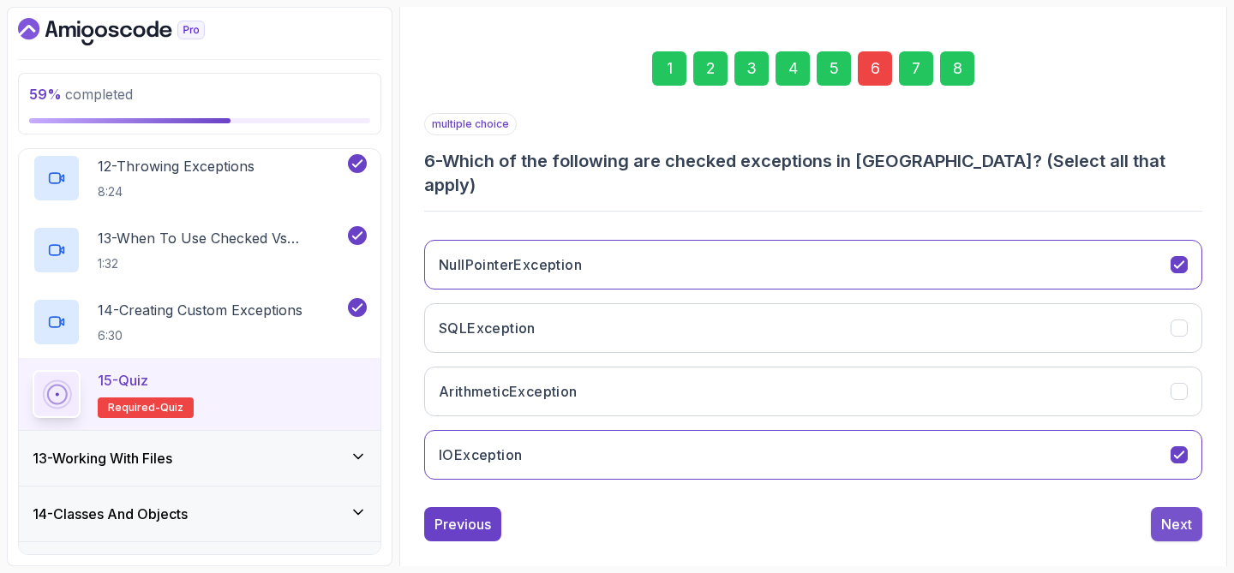
click at [1191, 507] on button "Next" at bounding box center [1176, 524] width 51 height 34
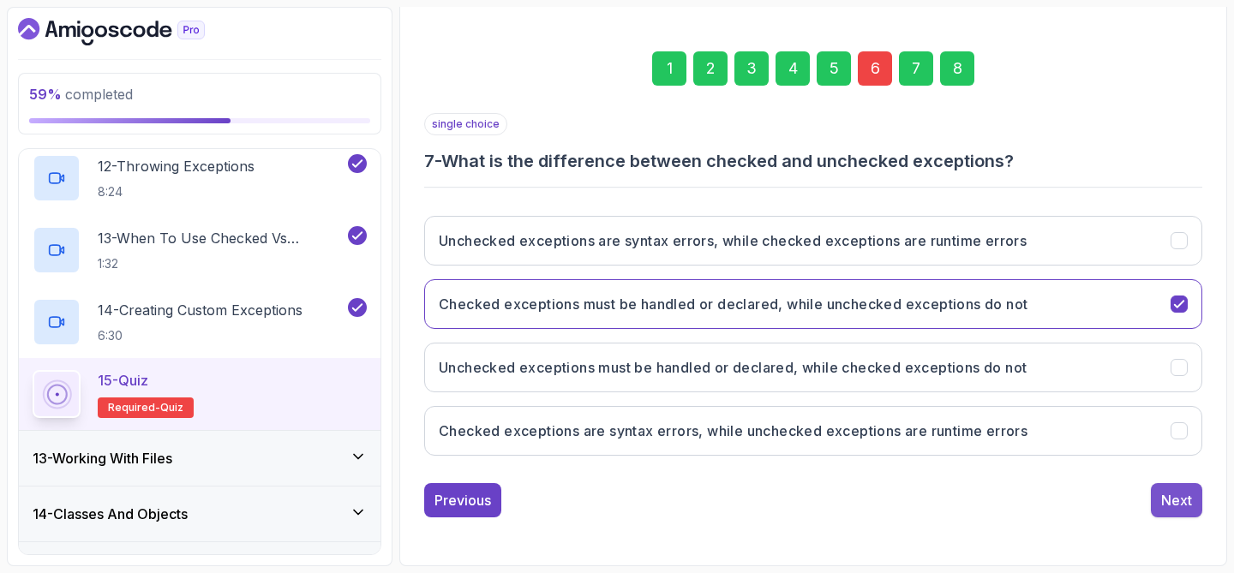
click at [1189, 505] on div "Next" at bounding box center [1176, 500] width 31 height 21
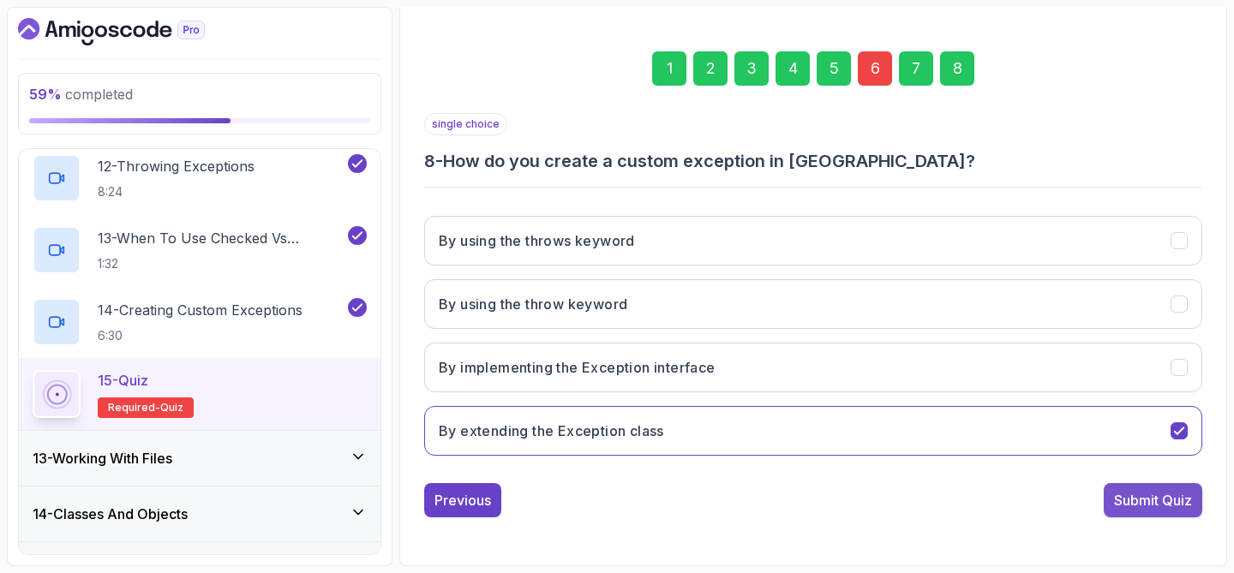
click at [1157, 504] on div "Submit Quiz" at bounding box center [1153, 500] width 78 height 21
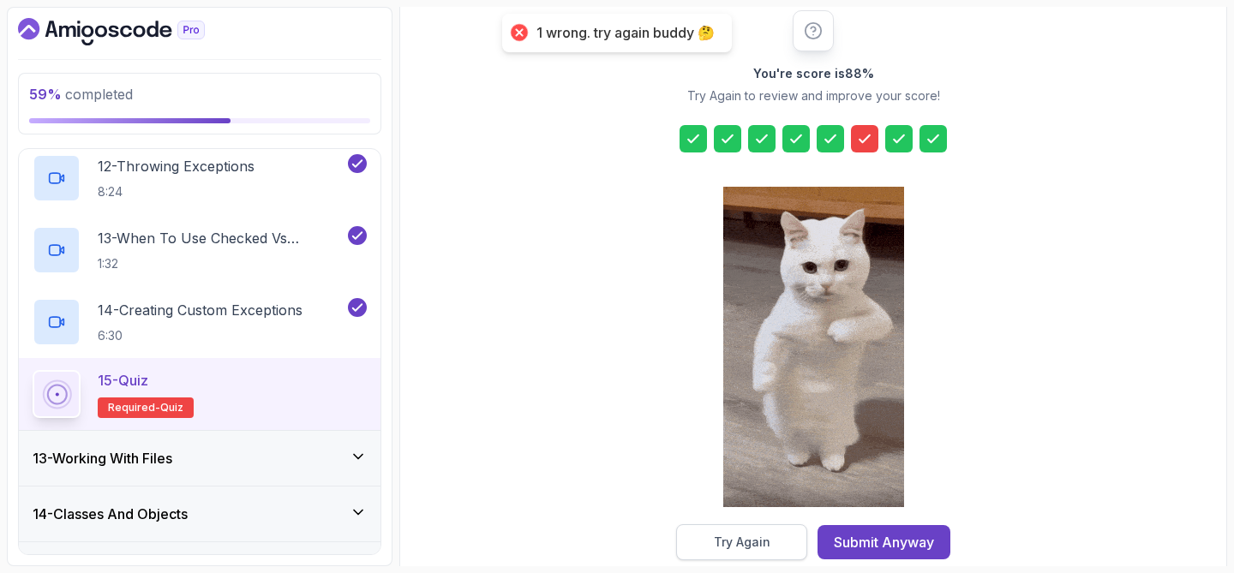
click at [730, 539] on div "Try Again" at bounding box center [742, 542] width 57 height 17
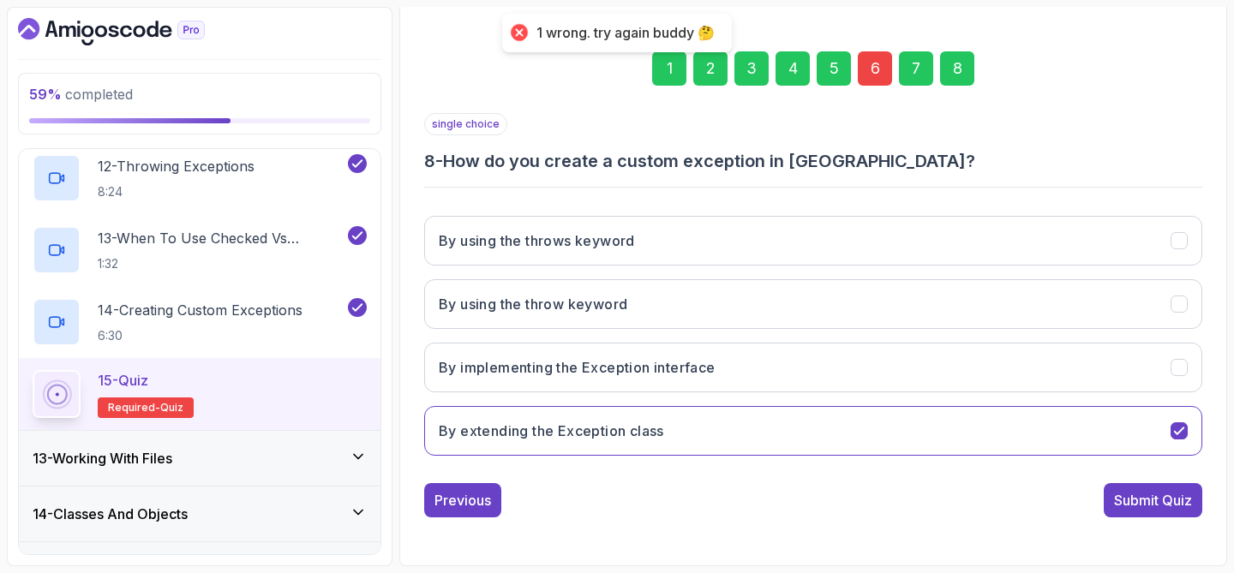
click at [877, 69] on div "6" at bounding box center [875, 68] width 34 height 34
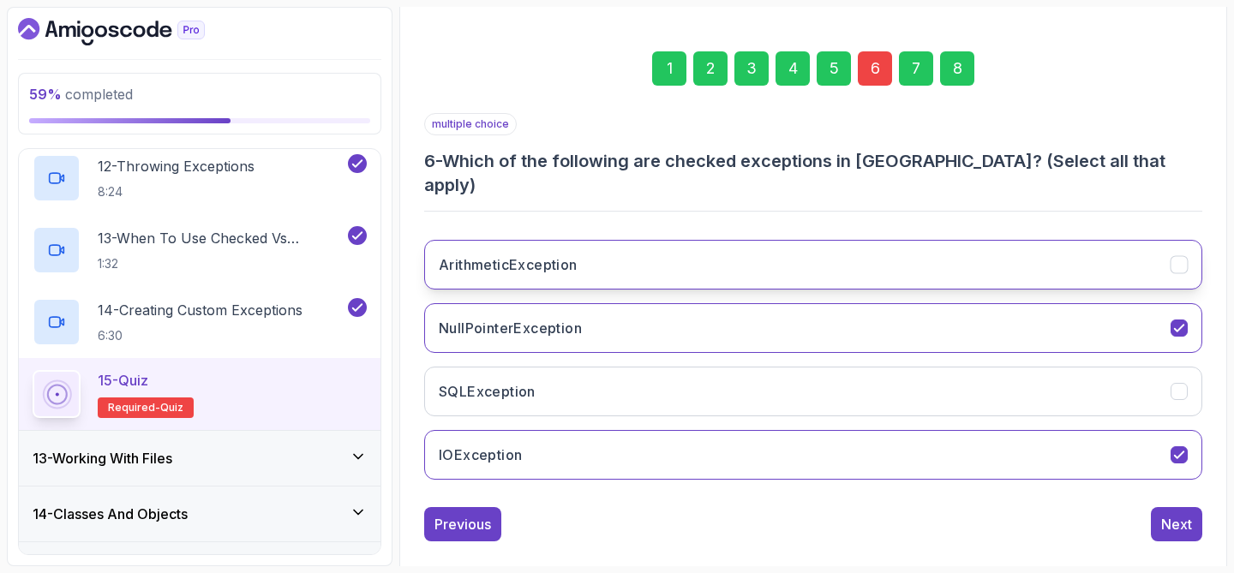
click at [630, 242] on button "ArithmeticException" at bounding box center [813, 265] width 778 height 50
click at [636, 259] on button "ArithmeticException" at bounding box center [813, 265] width 778 height 50
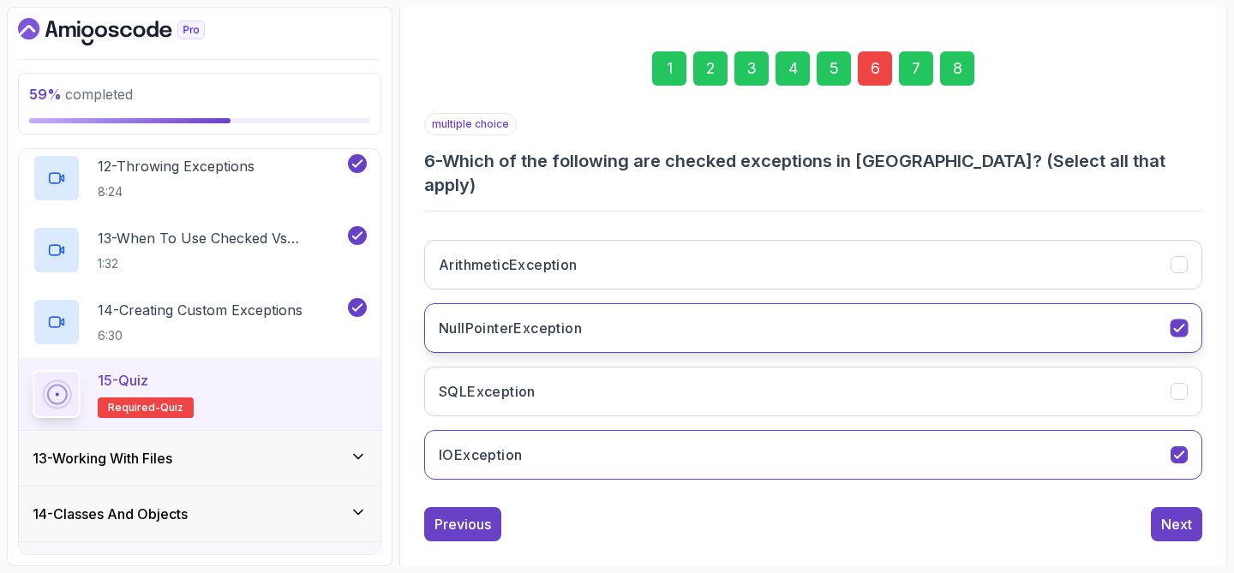
click at [636, 303] on button "NullPointerException" at bounding box center [813, 328] width 778 height 50
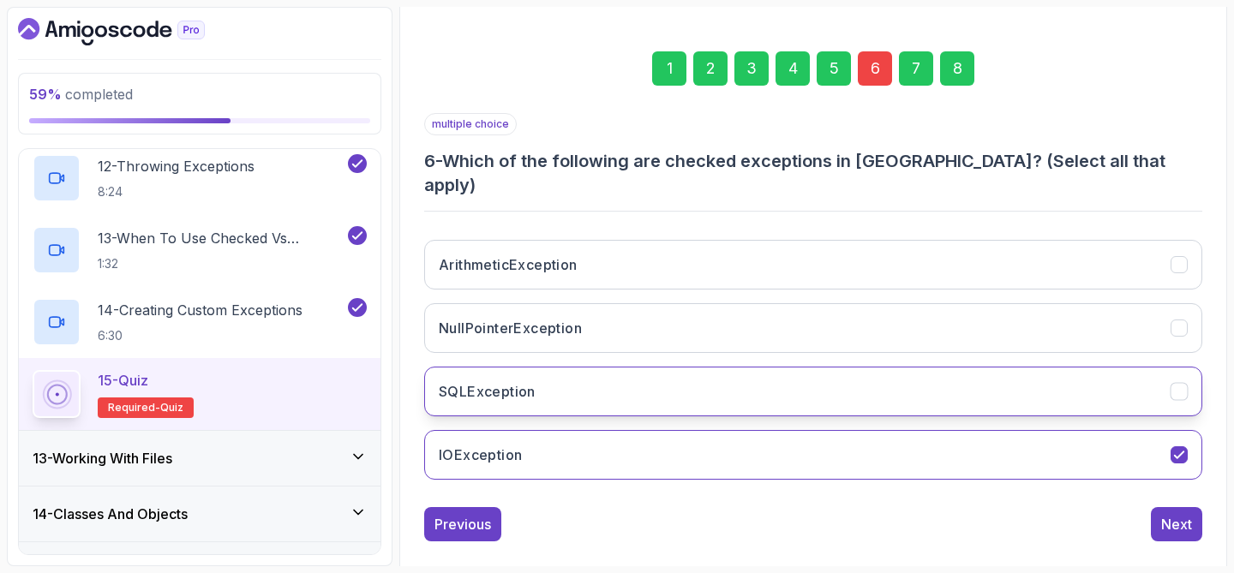
click at [606, 367] on button "SQLException" at bounding box center [813, 392] width 778 height 50
click at [1162, 514] on div "Next" at bounding box center [1176, 524] width 31 height 21
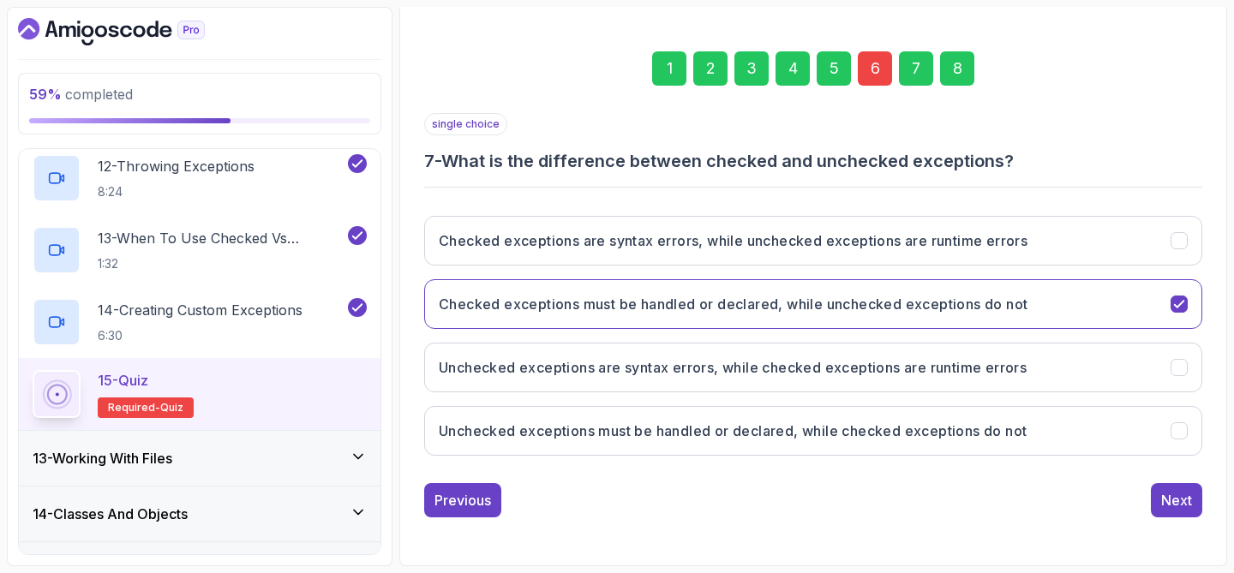
click at [953, 69] on div "8" at bounding box center [957, 68] width 34 height 34
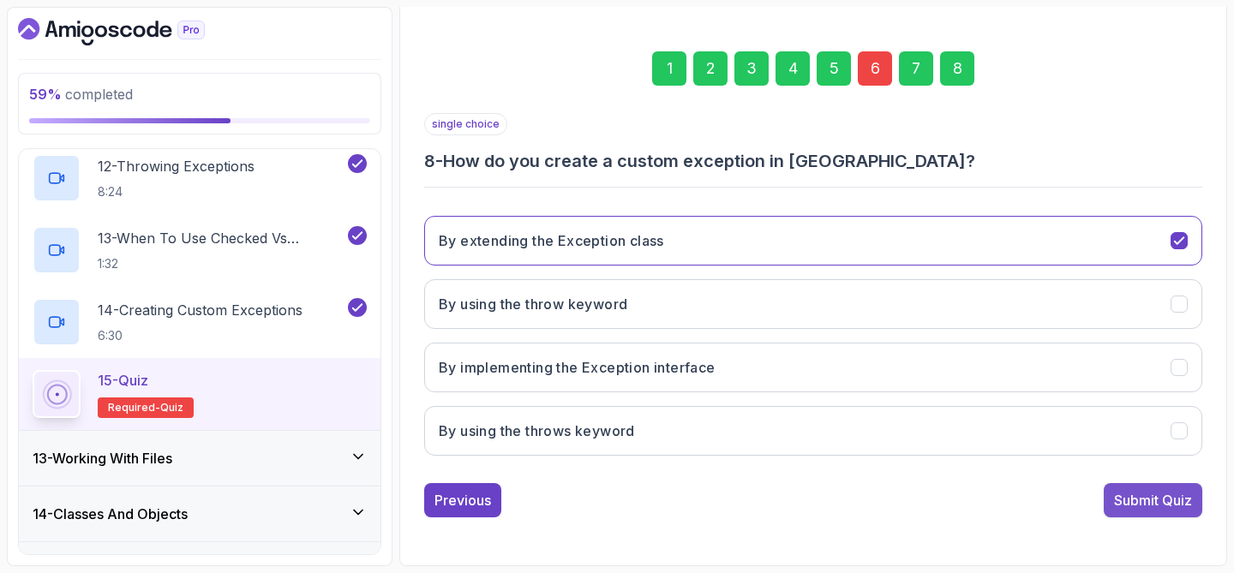
click at [1126, 505] on div "Submit Quiz" at bounding box center [1153, 500] width 78 height 21
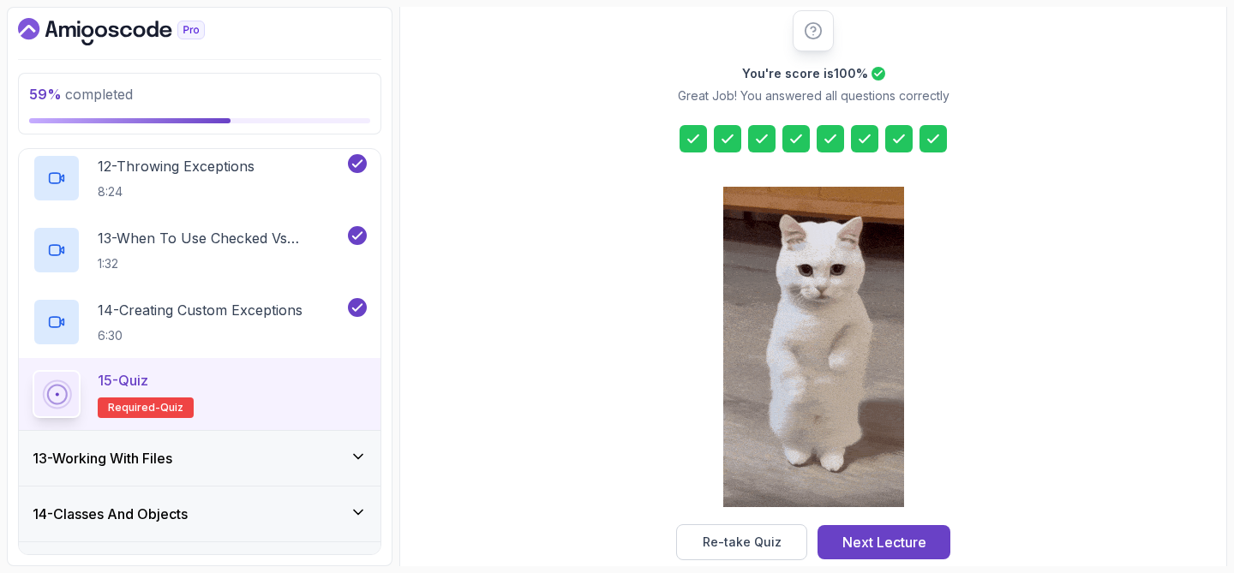
scroll to position [248, 0]
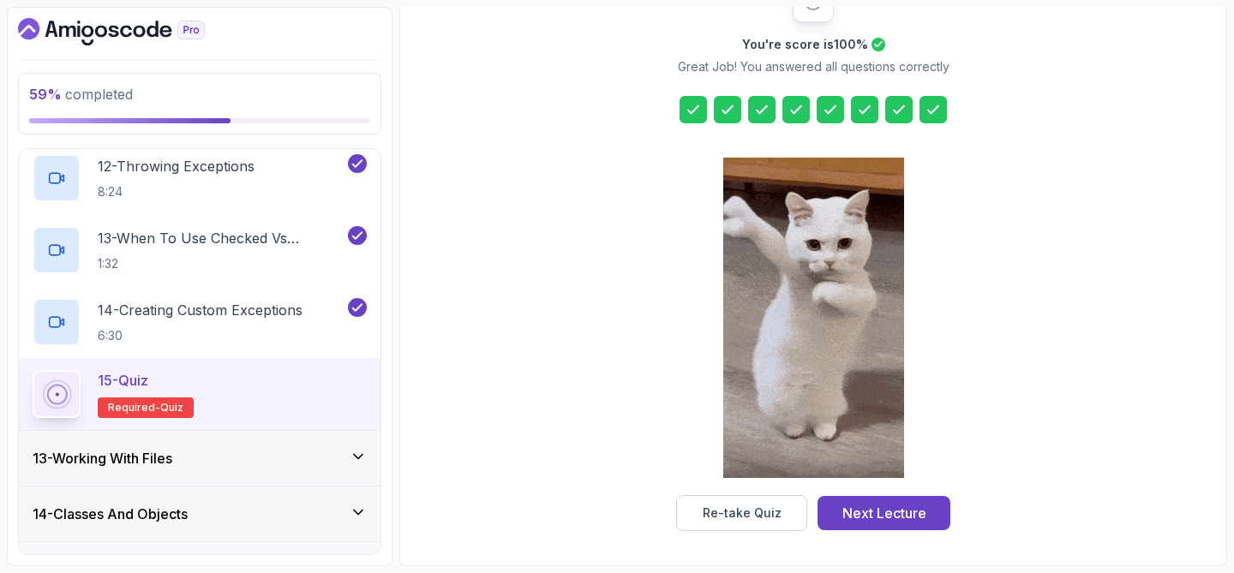
click at [930, 511] on button "Next Lecture" at bounding box center [883, 513] width 133 height 34
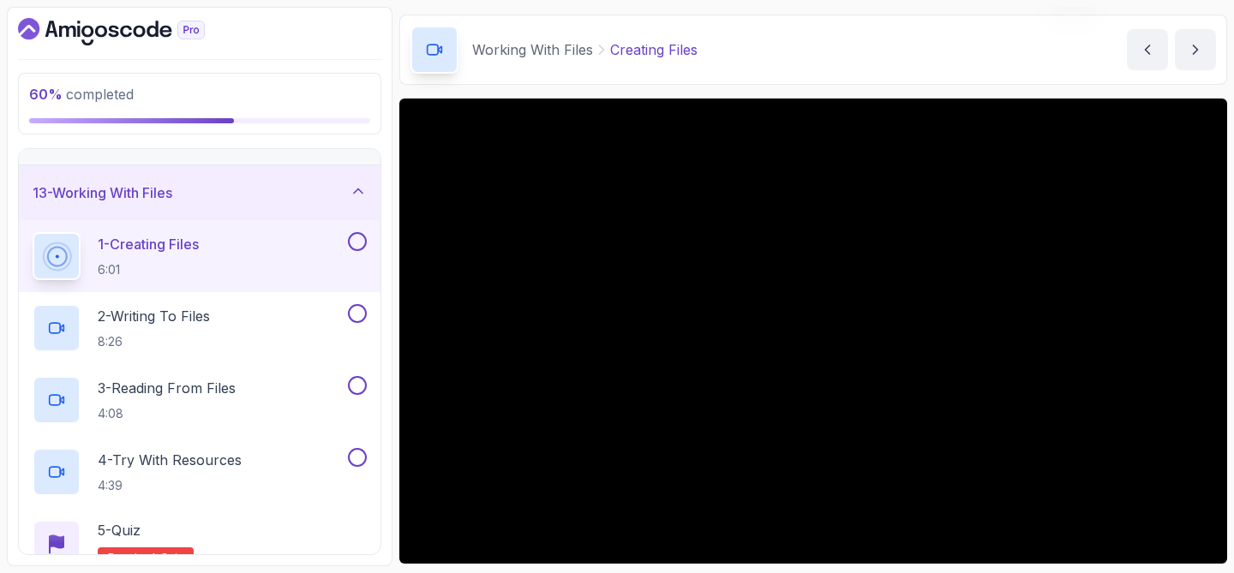
scroll to position [62, 0]
